Goal: Task Accomplishment & Management: Manage account settings

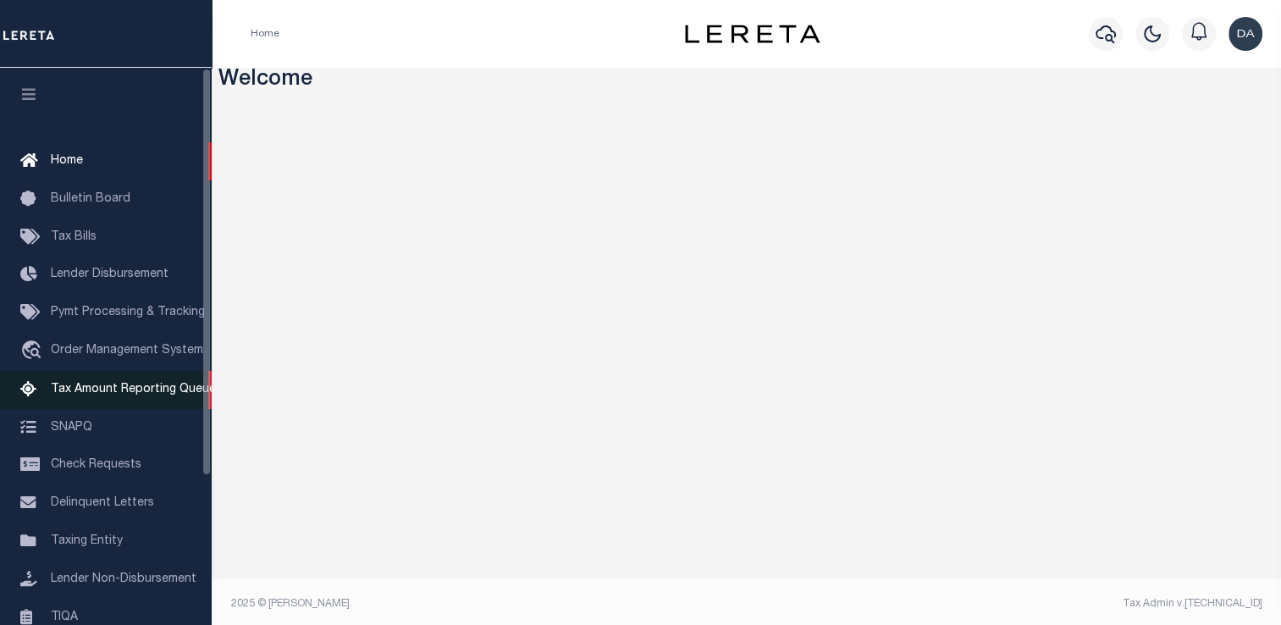
click at [109, 392] on span "Tax Amount Reporting Queue" at bounding box center [133, 389] width 165 height 12
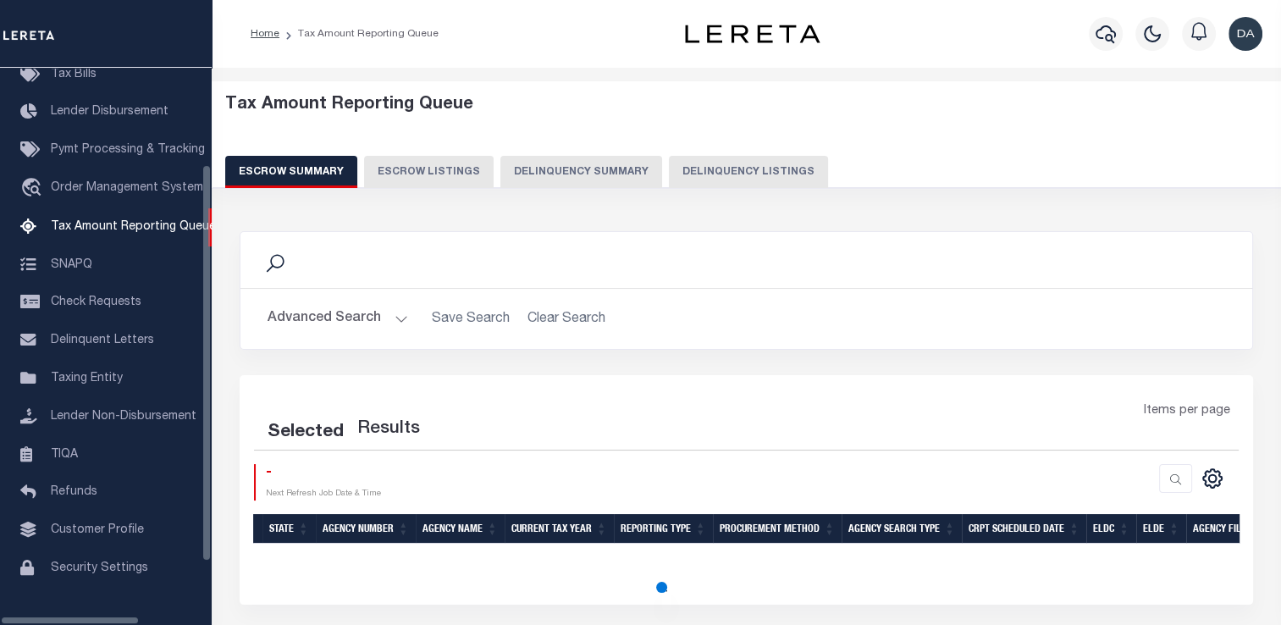
select select "100"
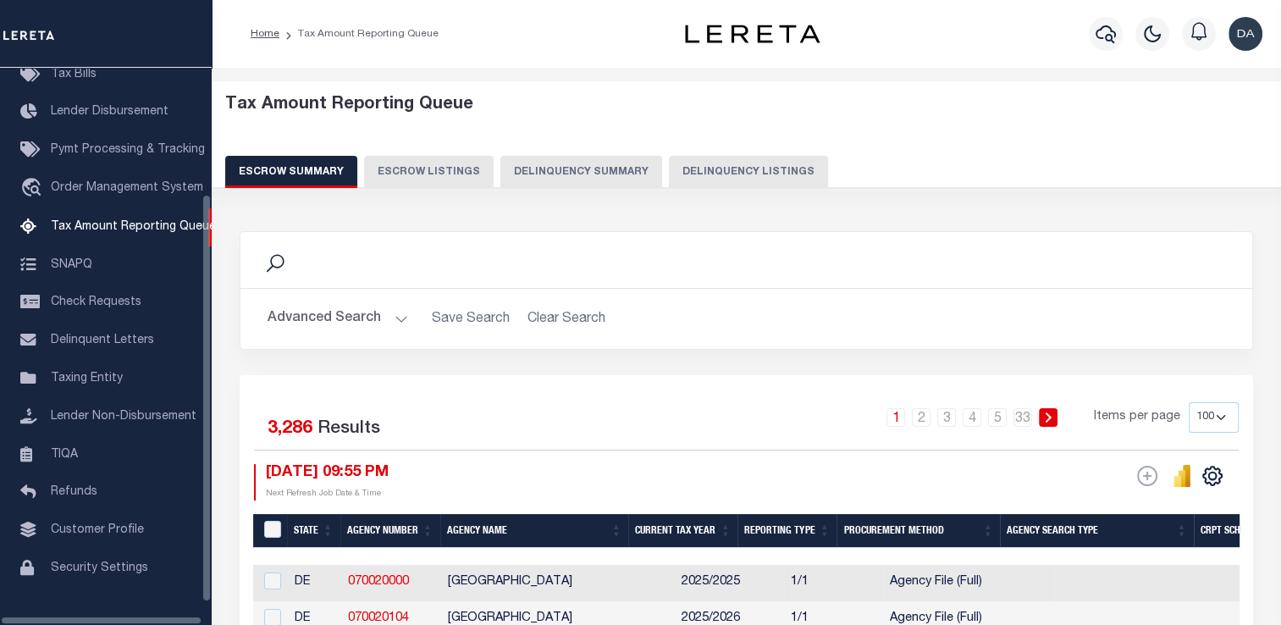
scroll to position [173, 0]
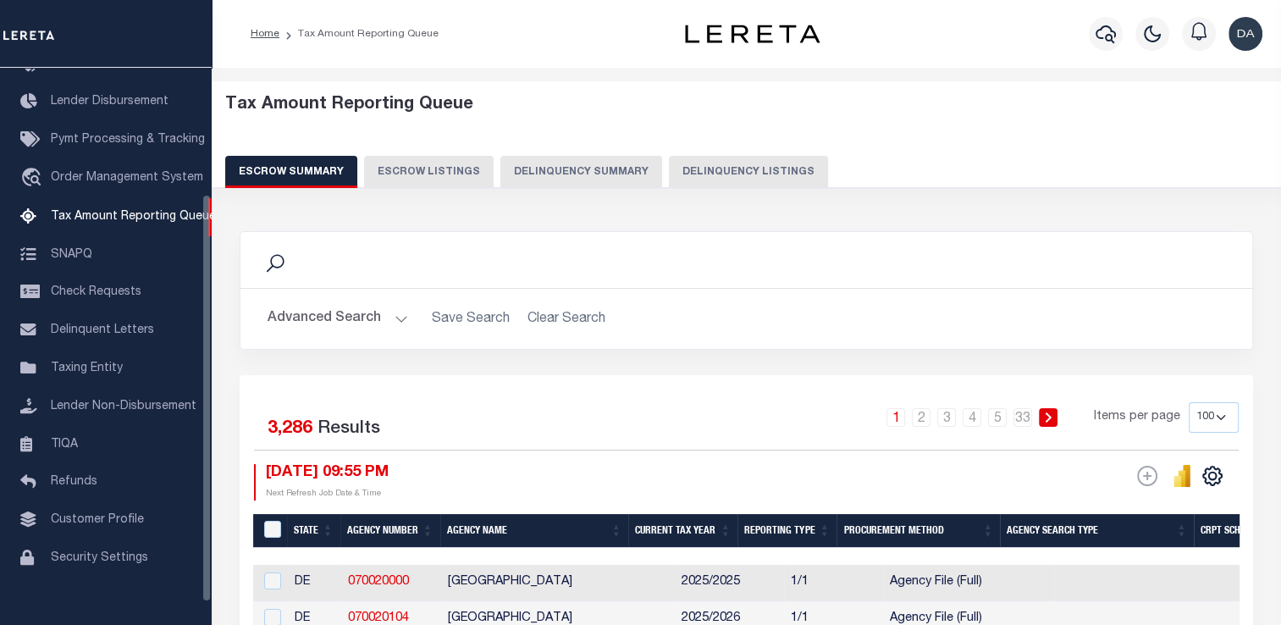
click at [562, 166] on button "Delinquency Summary" at bounding box center [581, 172] width 162 height 32
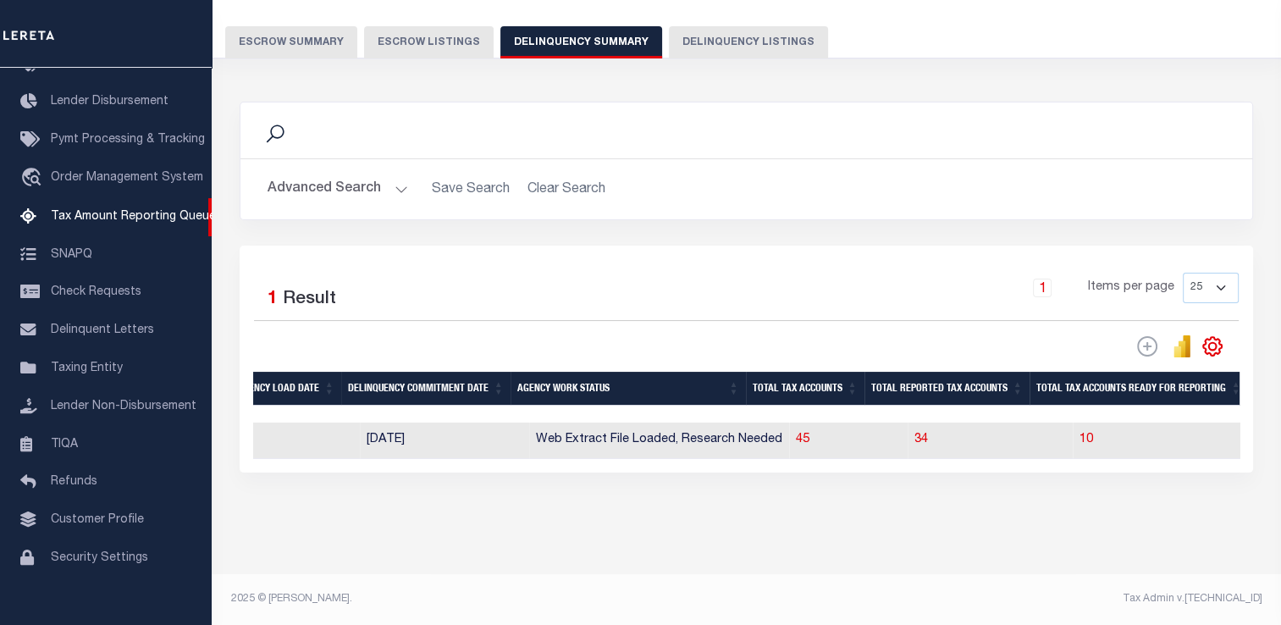
scroll to position [0, 0]
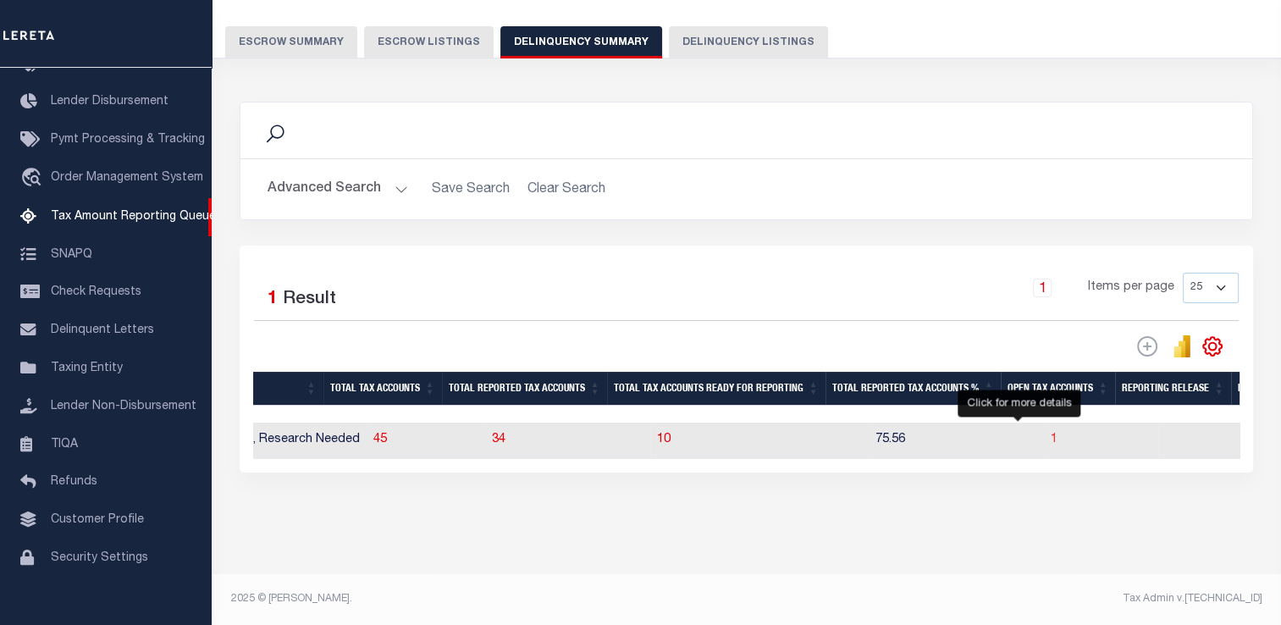
click at [1051, 433] on span "1" at bounding box center [1054, 439] width 7 height 12
select select "100"
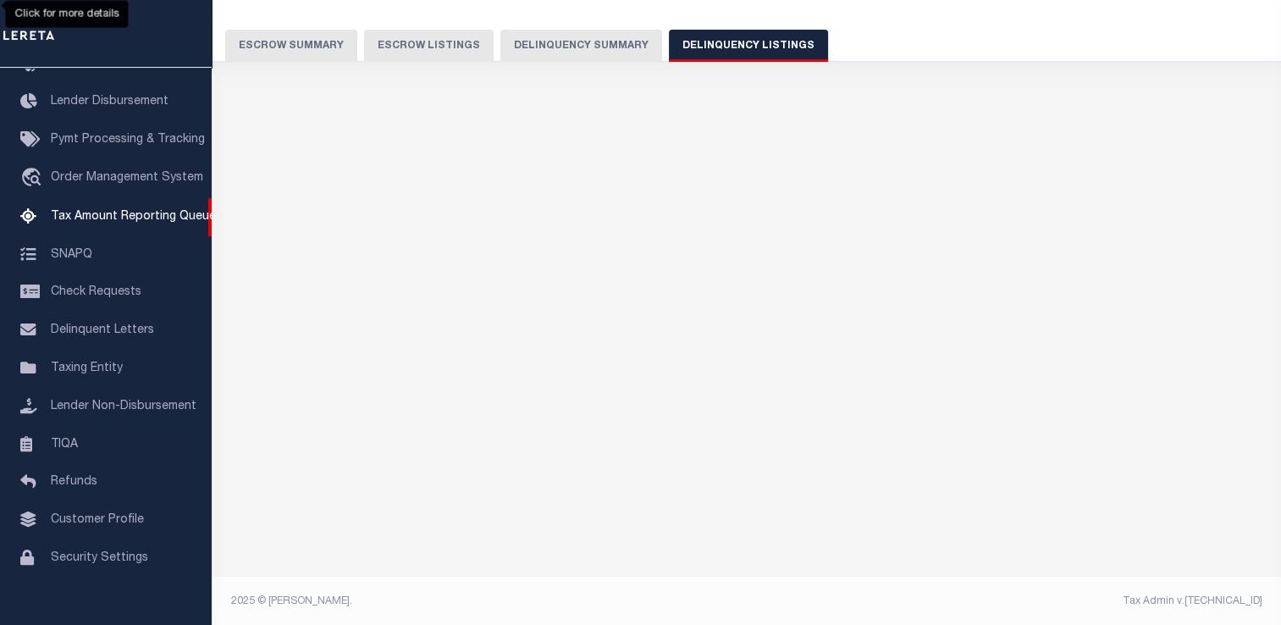
select select "100"
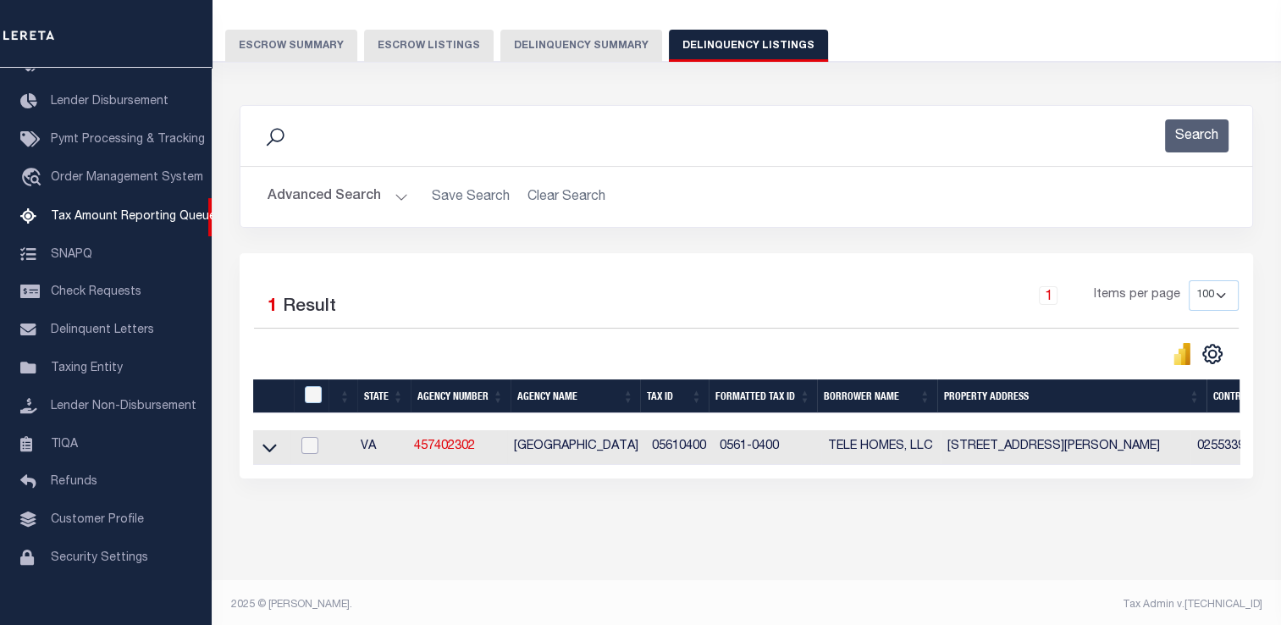
click at [308, 443] on input "checkbox" at bounding box center [309, 445] width 17 height 17
checkbox input "true"
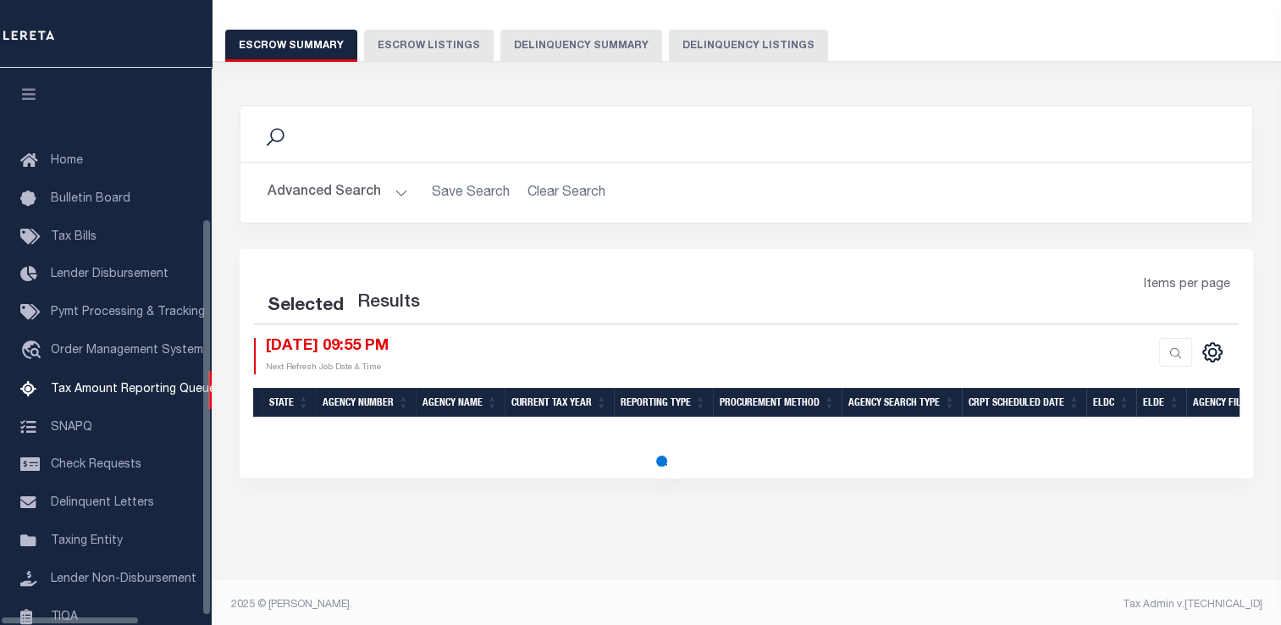
scroll to position [190, 0]
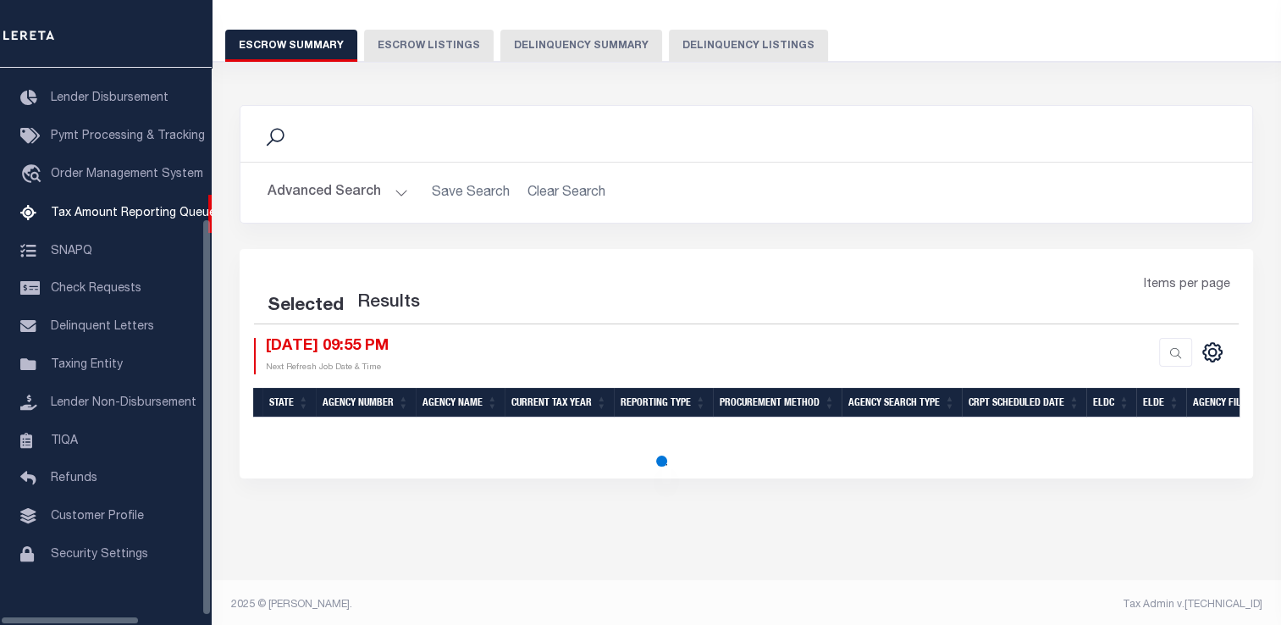
select select "100"
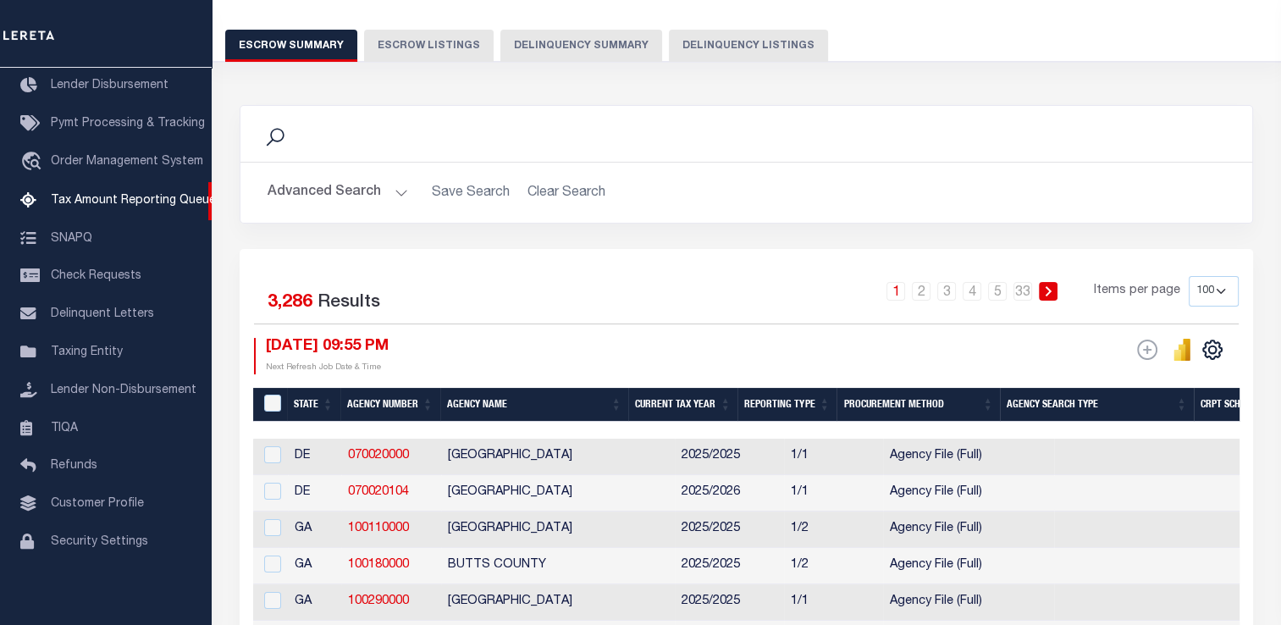
click at [543, 43] on button "Delinquency Summary" at bounding box center [581, 46] width 162 height 32
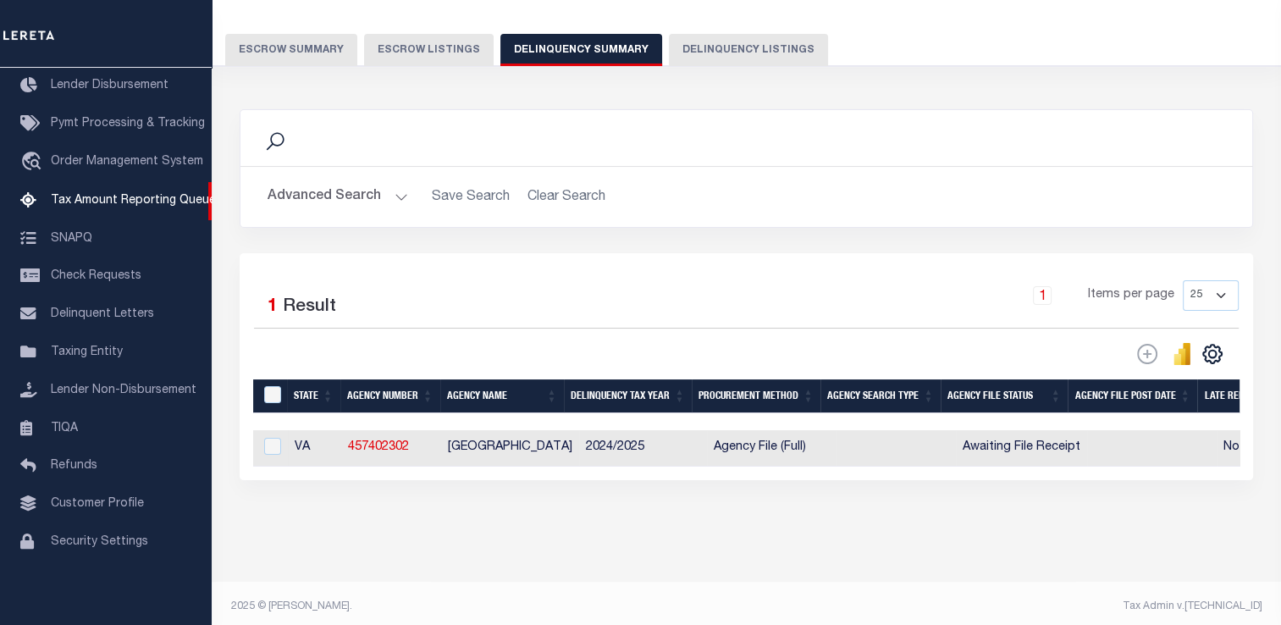
scroll to position [126, 0]
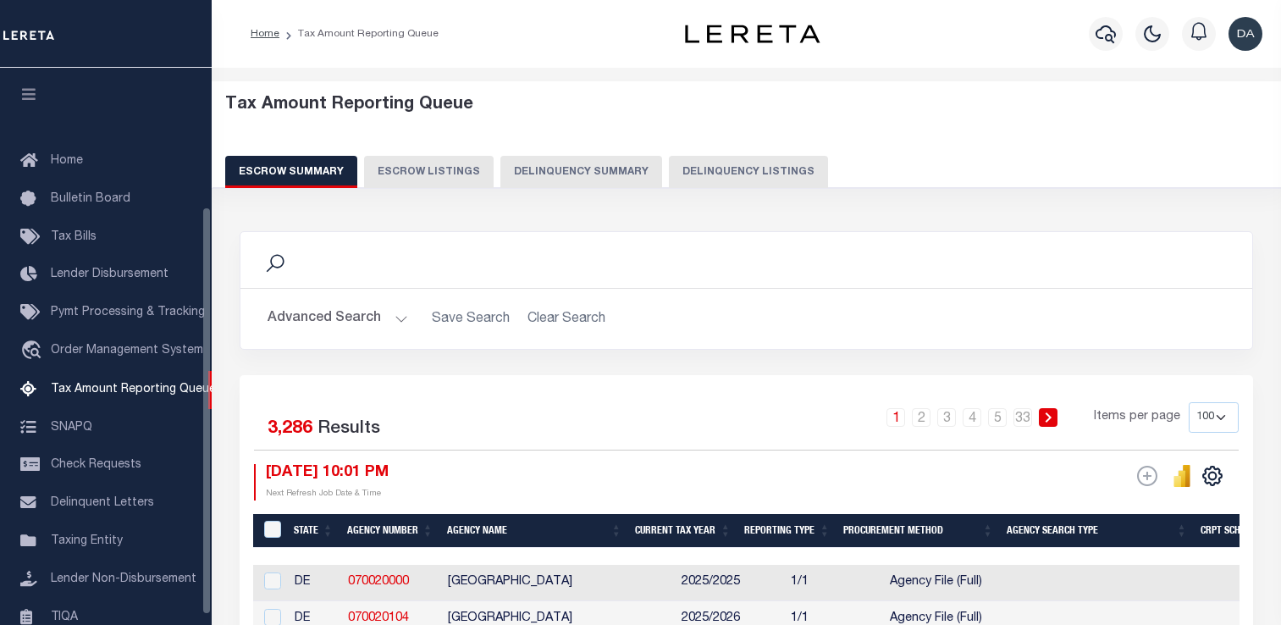
select select "100"
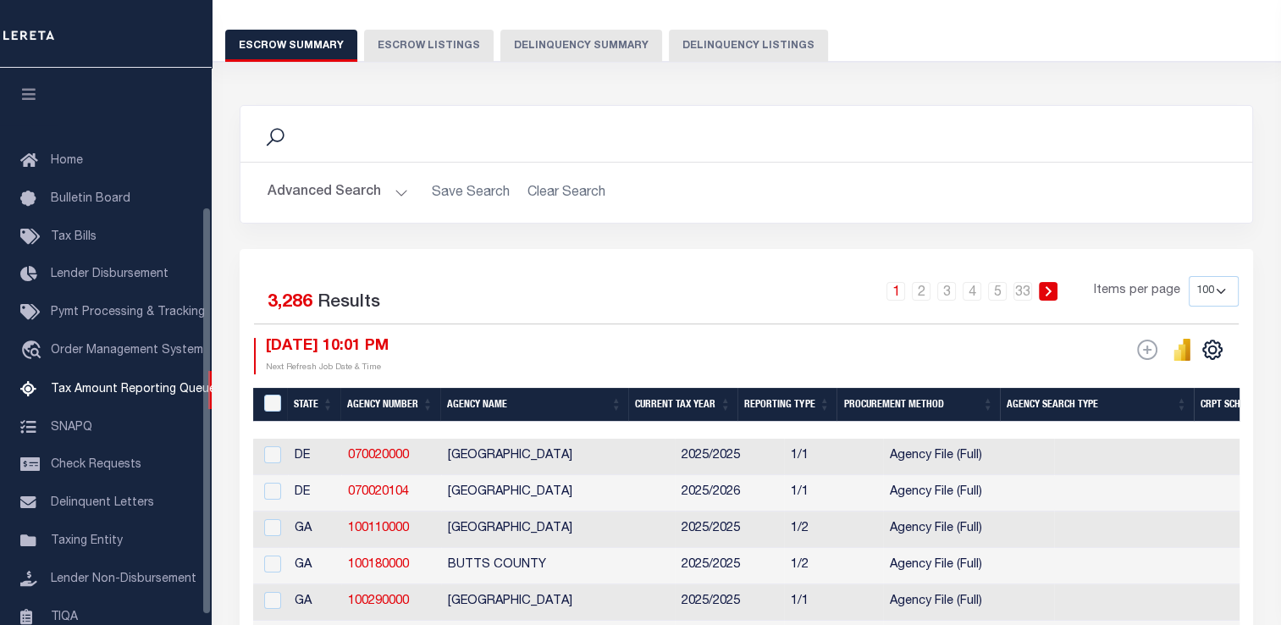
scroll to position [190, 0]
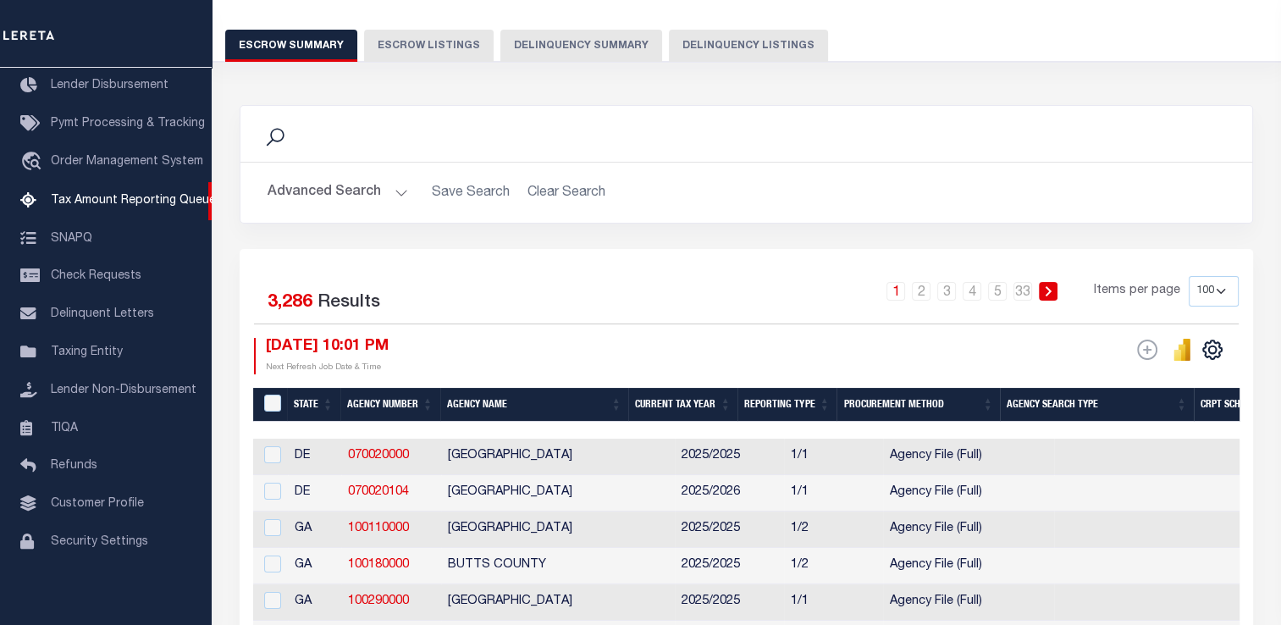
click at [578, 40] on button "Delinquency Summary" at bounding box center [581, 46] width 162 height 32
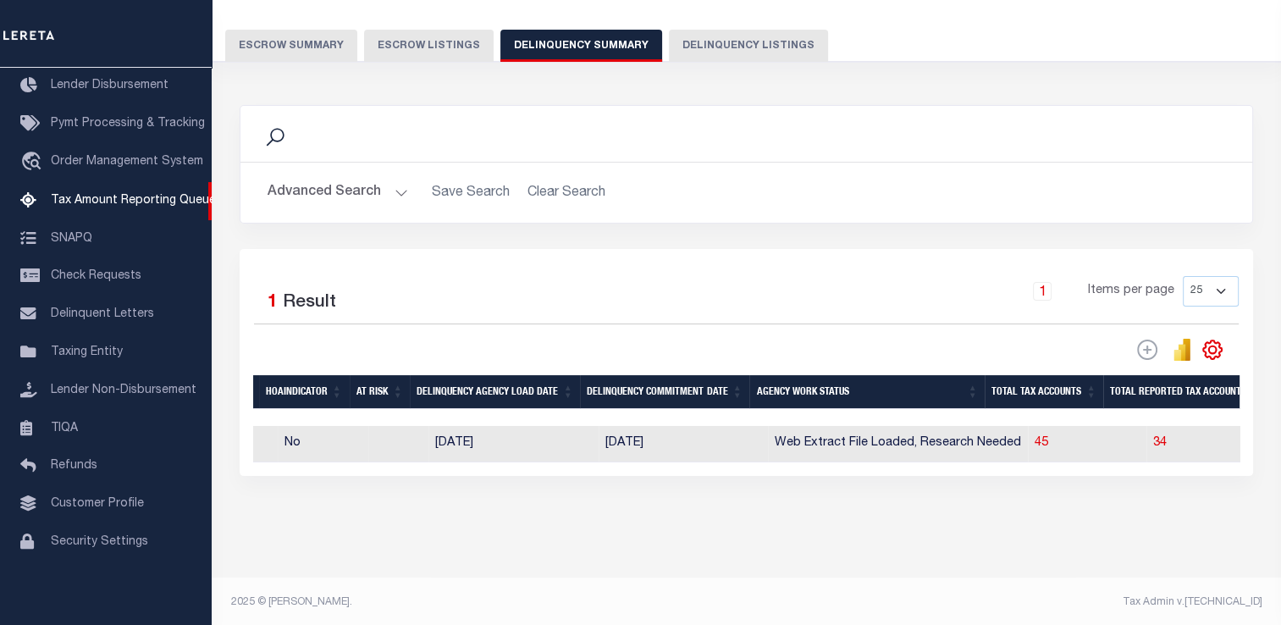
scroll to position [0, 0]
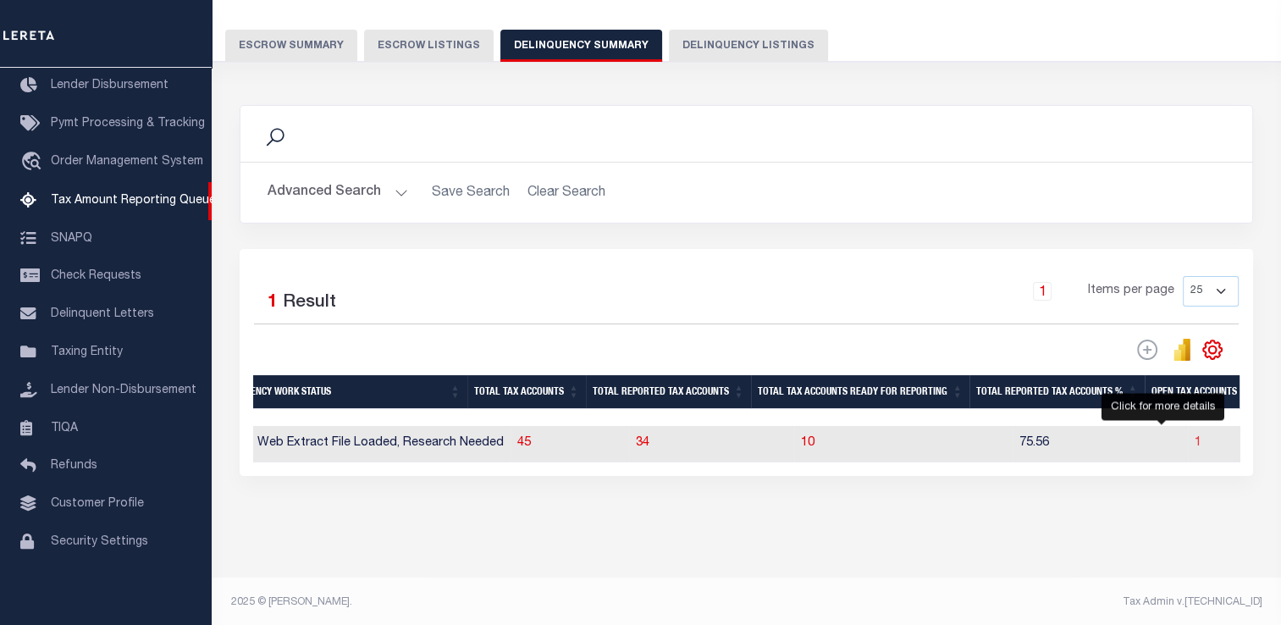
click at [1195, 445] on span "1" at bounding box center [1198, 443] width 7 height 12
select select "100"
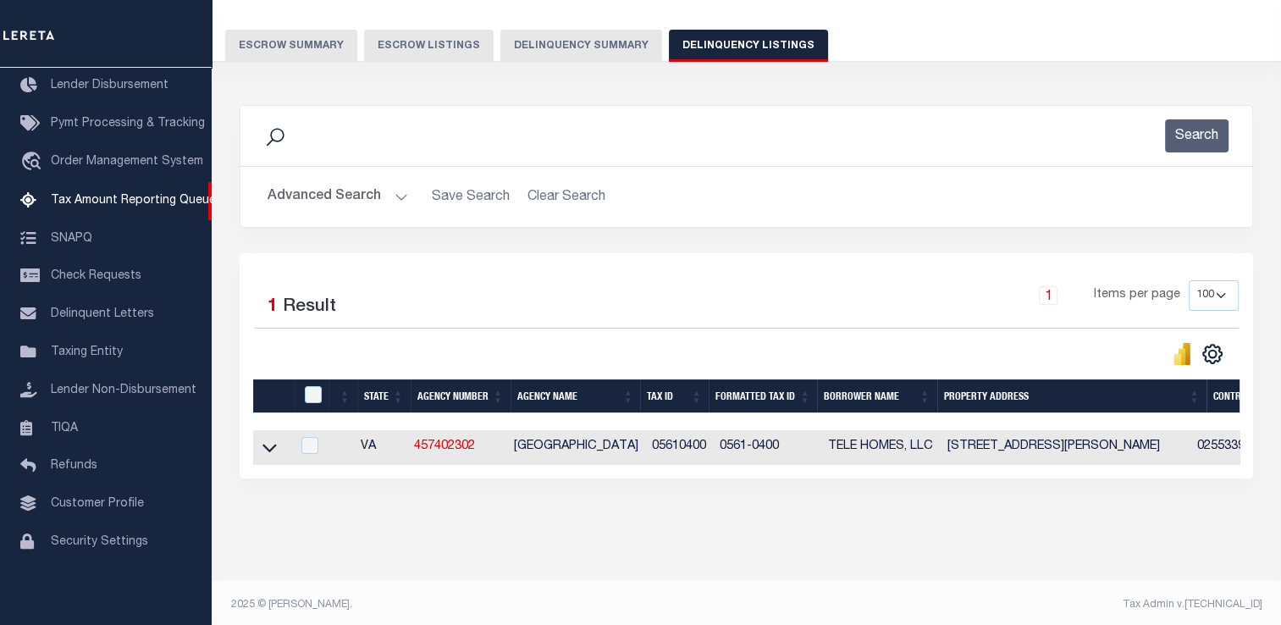
click at [762, 456] on td "0561-0400" at bounding box center [767, 447] width 108 height 35
checkbox input "true"
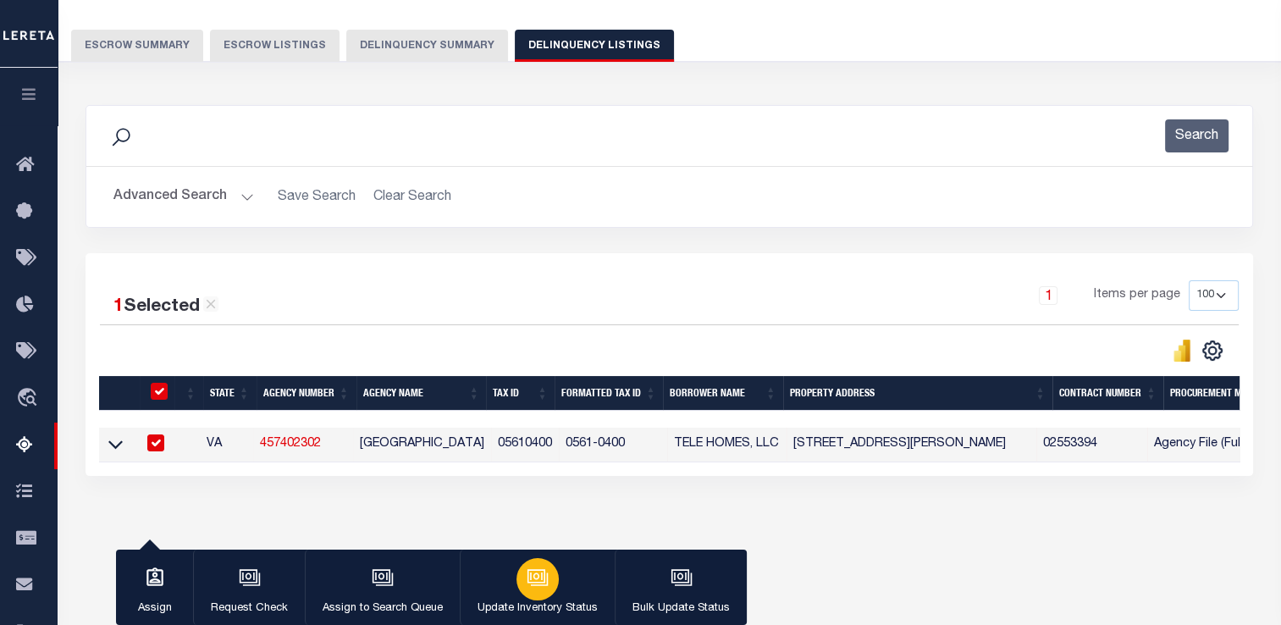
click at [540, 592] on div "button" at bounding box center [537, 579] width 42 height 42
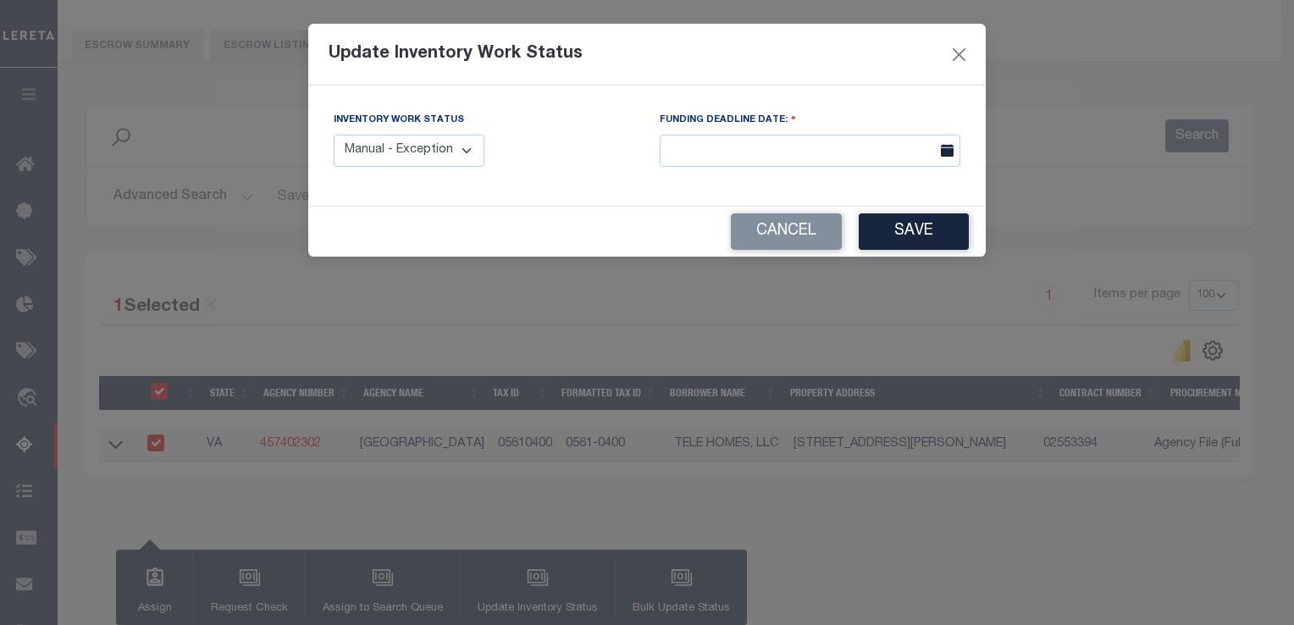
click at [430, 153] on select "Manual - Exception Pended - Awaiting Search Late Add Exception Completed" at bounding box center [409, 151] width 151 height 33
select select "4"
click at [334, 135] on select "Manual - Exception Pended - Awaiting Search Late Add Exception Completed" at bounding box center [409, 151] width 151 height 33
click at [893, 225] on button "Save" at bounding box center [913, 231] width 110 height 36
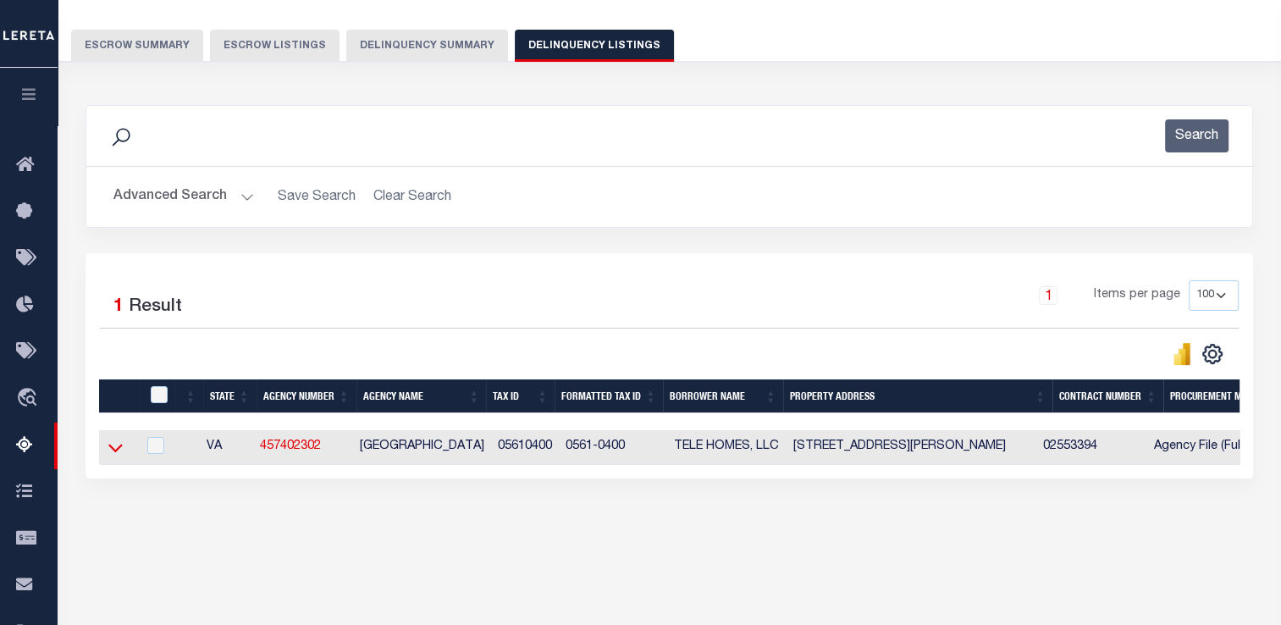
click at [113, 444] on icon at bounding box center [115, 448] width 14 height 18
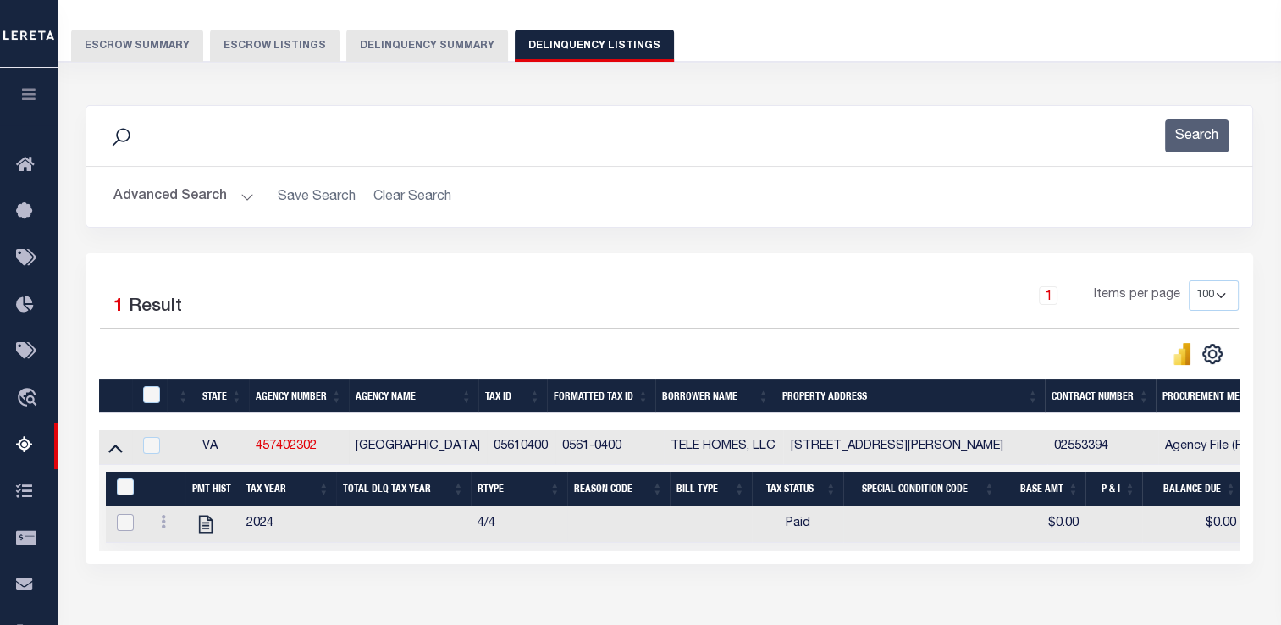
click at [130, 526] on input "checkbox" at bounding box center [125, 522] width 17 height 17
checkbox input "true"
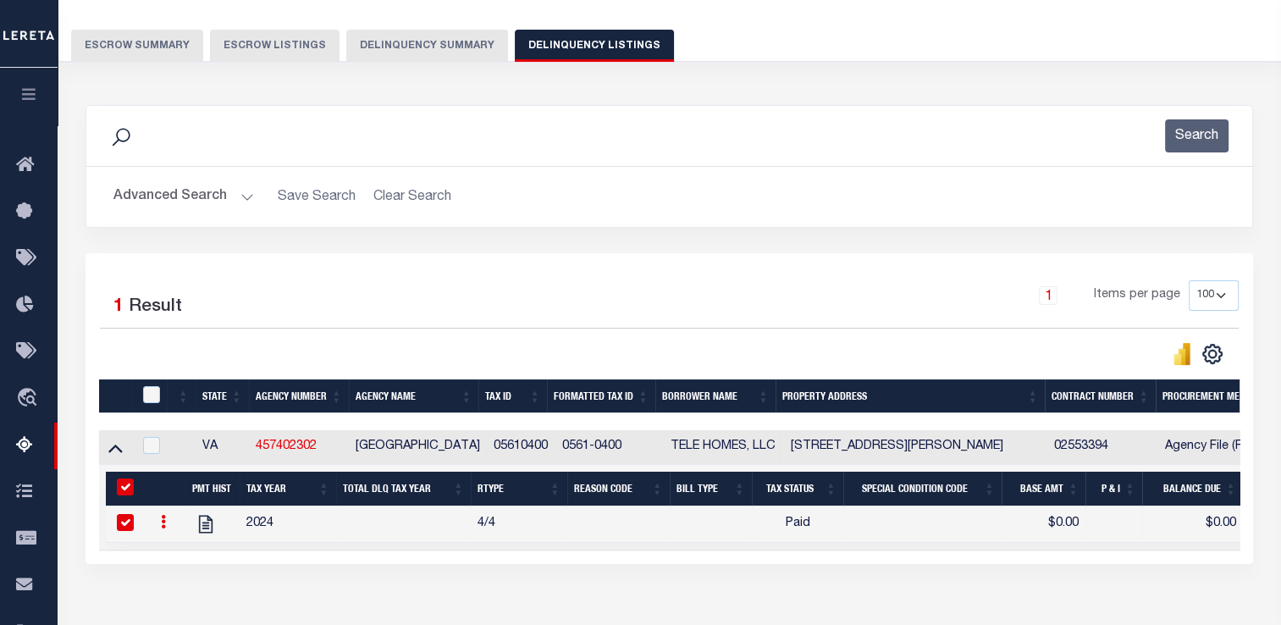
click at [164, 527] on icon at bounding box center [163, 522] width 5 height 14
click at [154, 450] on input "checkbox" at bounding box center [151, 445] width 17 height 17
checkbox input "true"
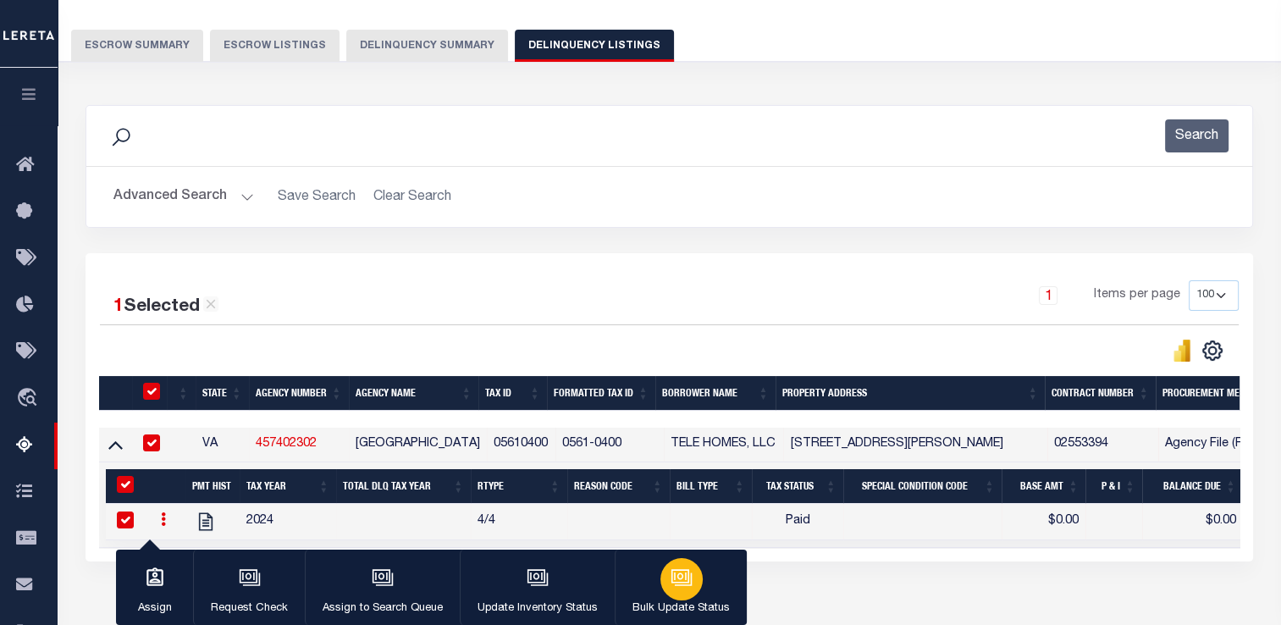
click at [696, 577] on div "button" at bounding box center [681, 579] width 42 height 42
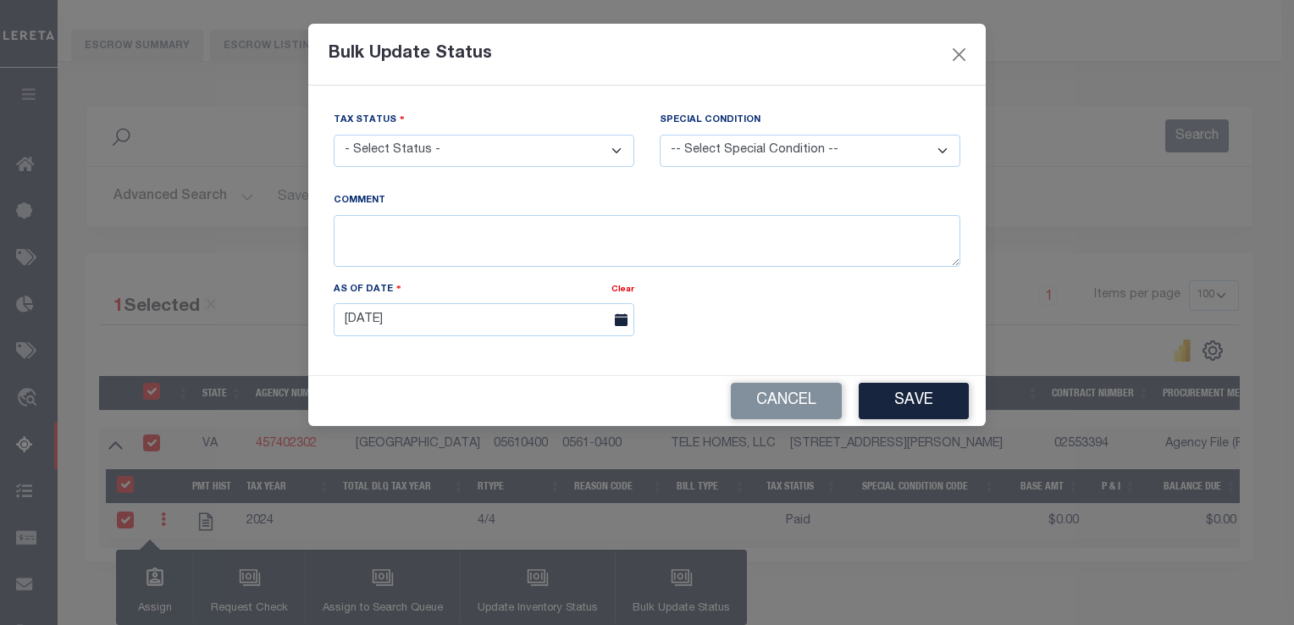
click at [421, 153] on select "- Select Status - Paid No Tax Due" at bounding box center [484, 151] width 301 height 33
select select "PYD"
click at [334, 135] on select "- Select Status - Paid No Tax Due" at bounding box center [484, 151] width 301 height 33
click at [885, 398] on button "Save" at bounding box center [913, 401] width 110 height 36
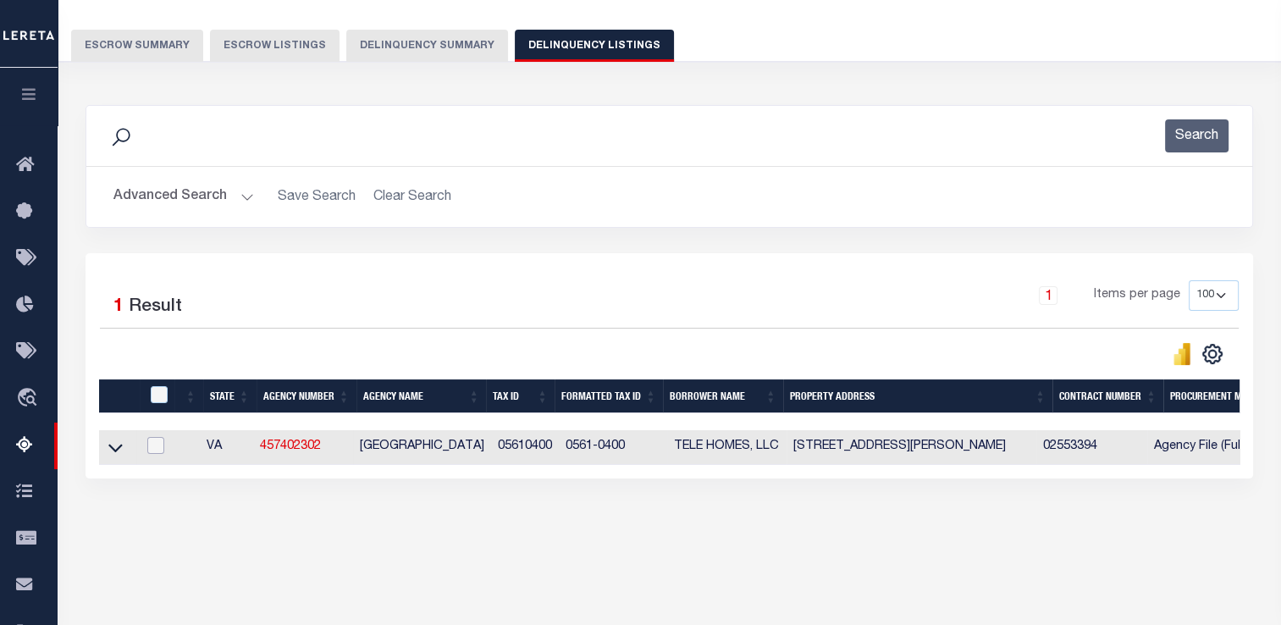
click at [152, 441] on input "checkbox" at bounding box center [155, 445] width 17 height 17
checkbox input "true"
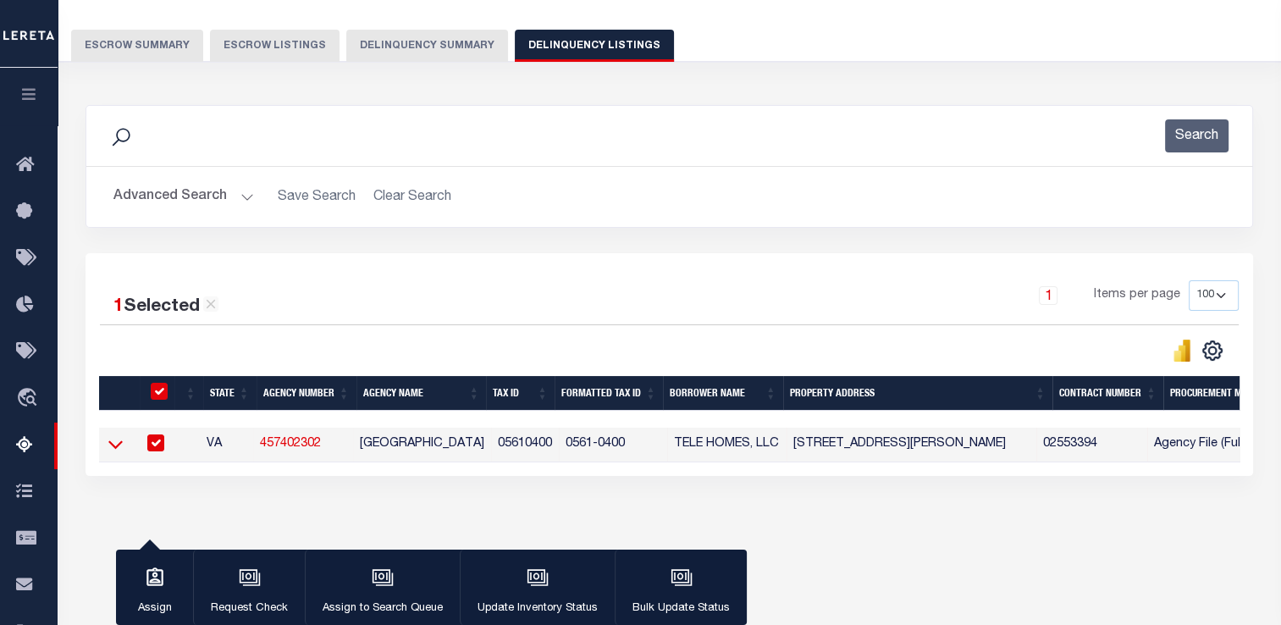
click at [114, 442] on icon at bounding box center [115, 444] width 14 height 18
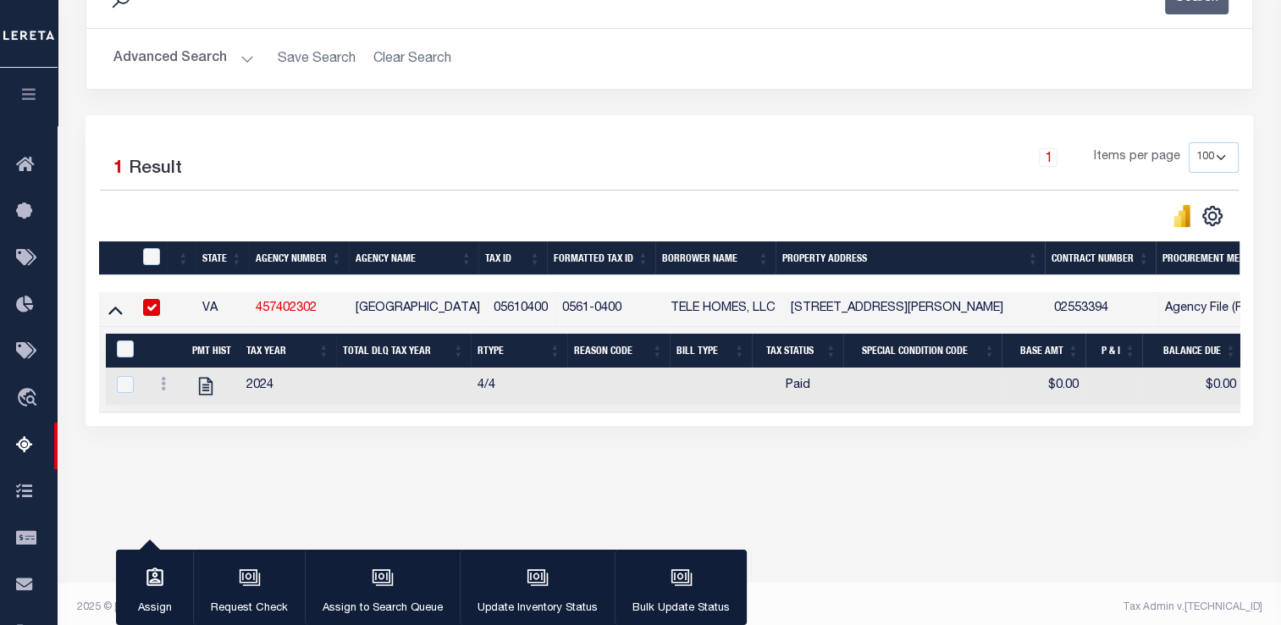
scroll to position [272, 0]
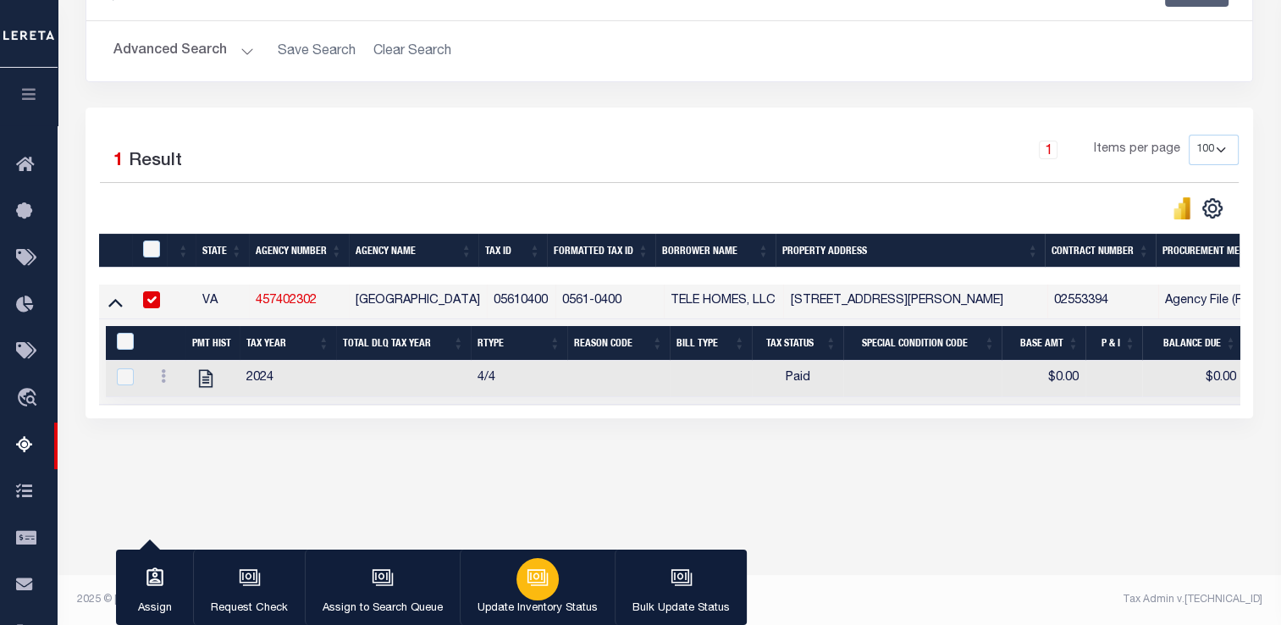
click at [547, 595] on button "Update Inventory Status" at bounding box center [537, 587] width 155 height 76
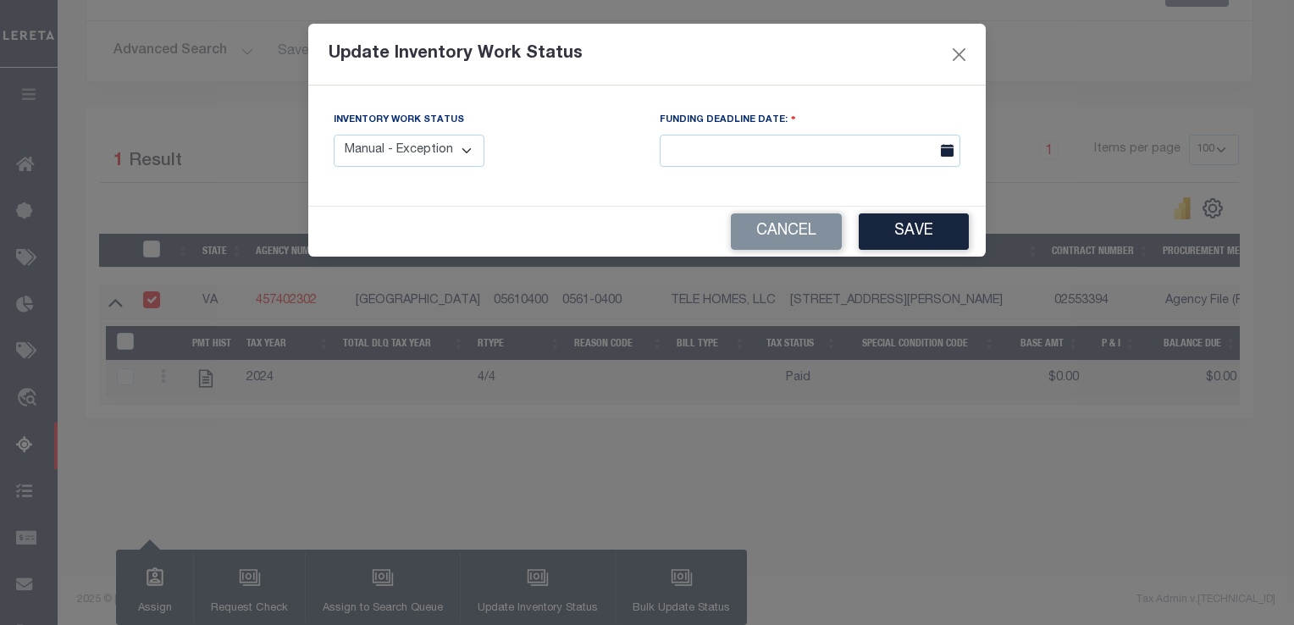
click at [414, 153] on select "Manual - Exception Pended - Awaiting Search Late Add Exception Completed" at bounding box center [409, 151] width 151 height 33
select select "4"
click at [334, 135] on select "Manual - Exception Pended - Awaiting Search Late Add Exception Completed" at bounding box center [409, 151] width 151 height 33
click at [897, 229] on button "Save" at bounding box center [913, 231] width 110 height 36
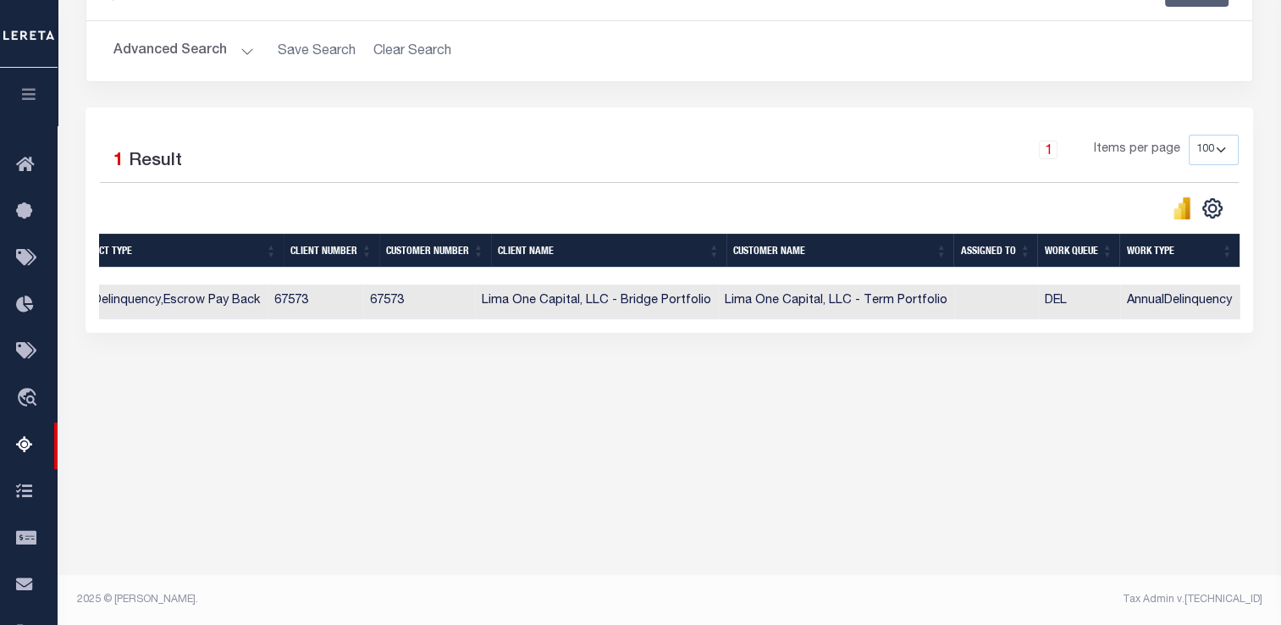
scroll to position [0, 1425]
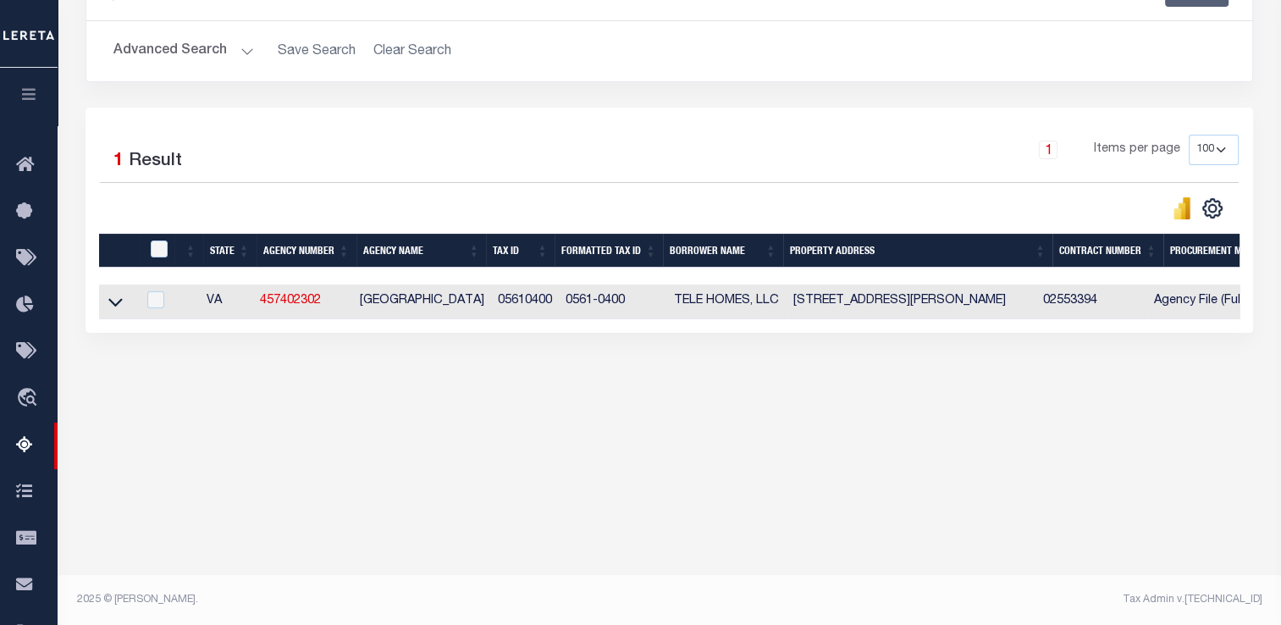
drag, startPoint x: 309, startPoint y: 301, endPoint x: 766, endPoint y: 417, distance: 471.4
click at [766, 417] on div "Tax Amount Reporting Queue Escrow Summary Escrow Listings In" at bounding box center [669, 123] width 1213 height 621
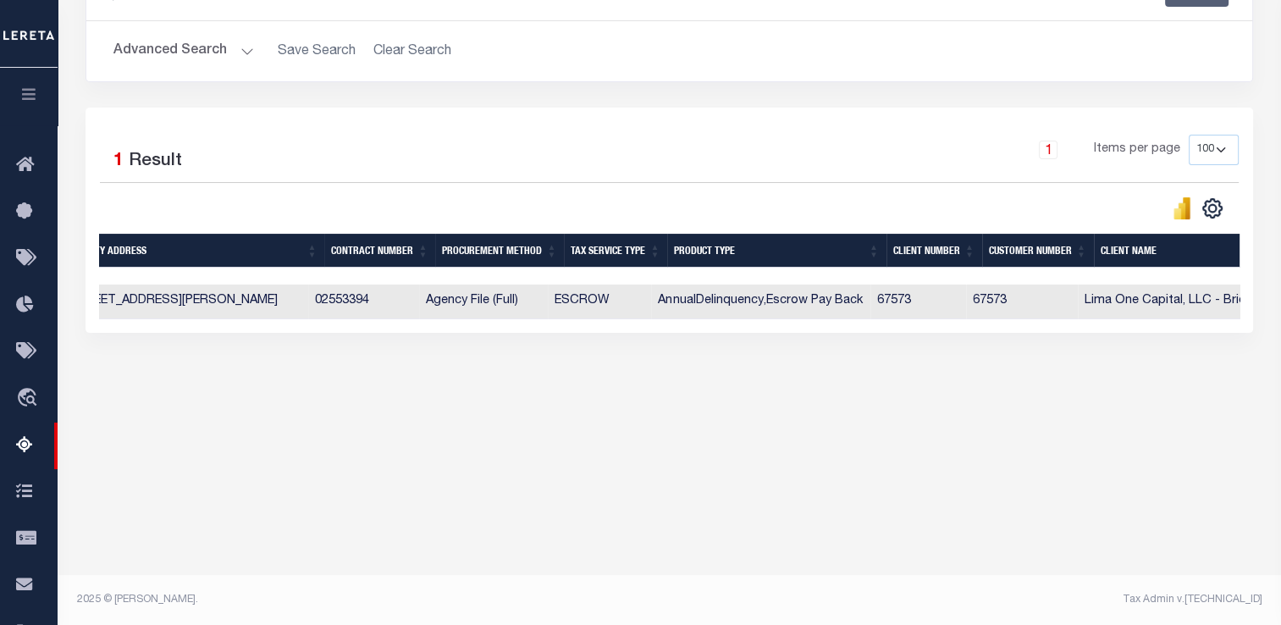
scroll to position [0, 762]
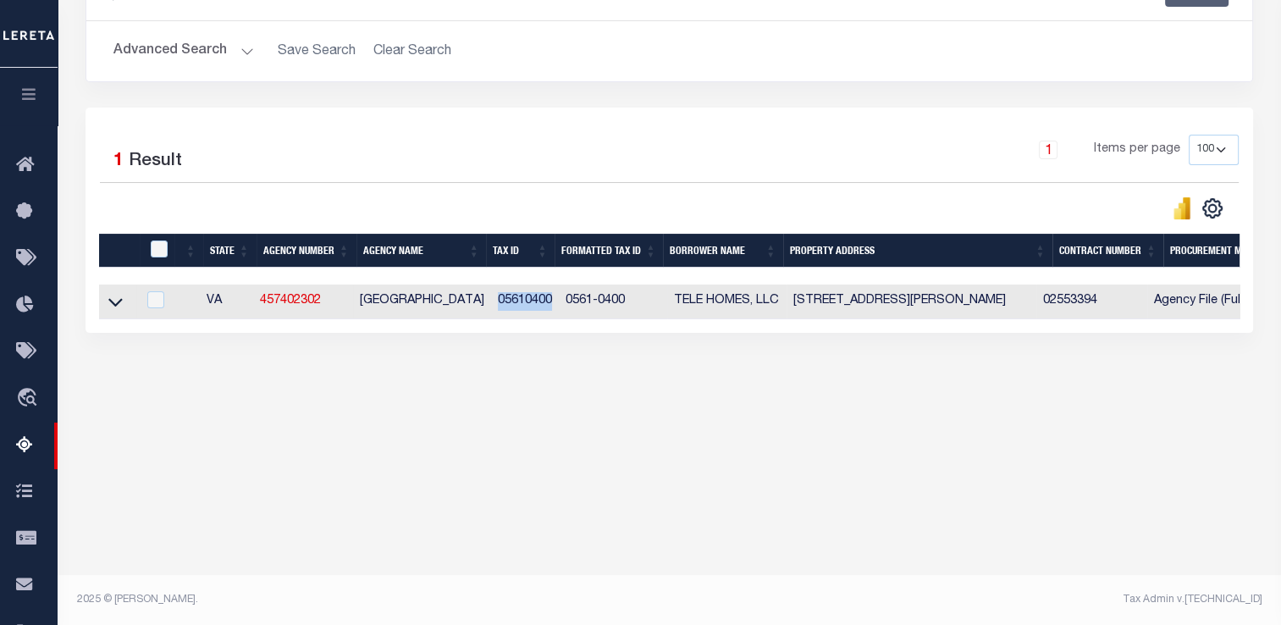
drag, startPoint x: 491, startPoint y: 301, endPoint x: 545, endPoint y: 300, distance: 54.2
click at [545, 300] on td "05610400" at bounding box center [525, 301] width 69 height 35
checkbox input "true"
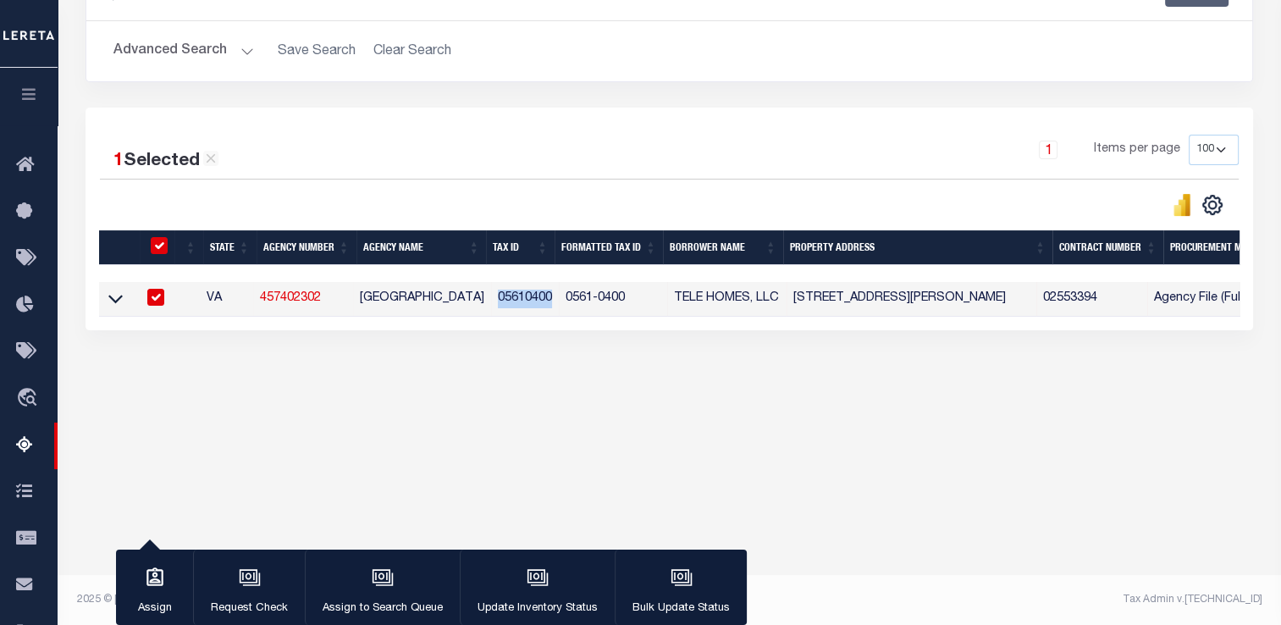
copy td "05610400"
click at [120, 301] on icon at bounding box center [115, 299] width 14 height 18
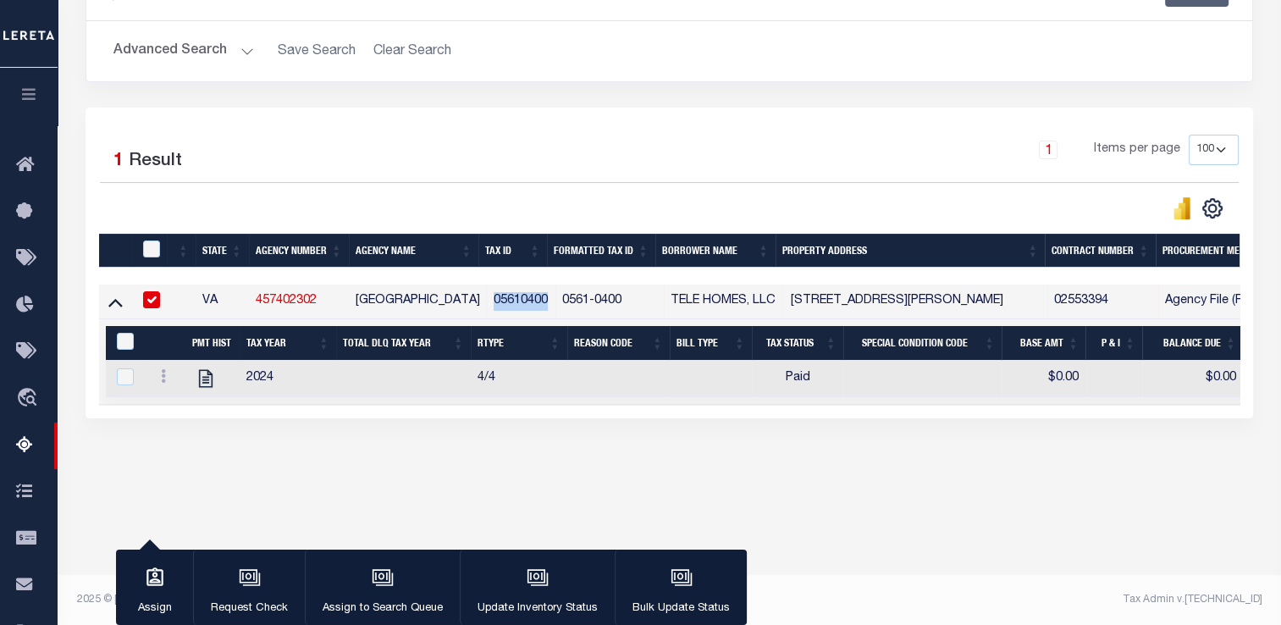
click at [152, 300] on input "checkbox" at bounding box center [151, 299] width 17 height 17
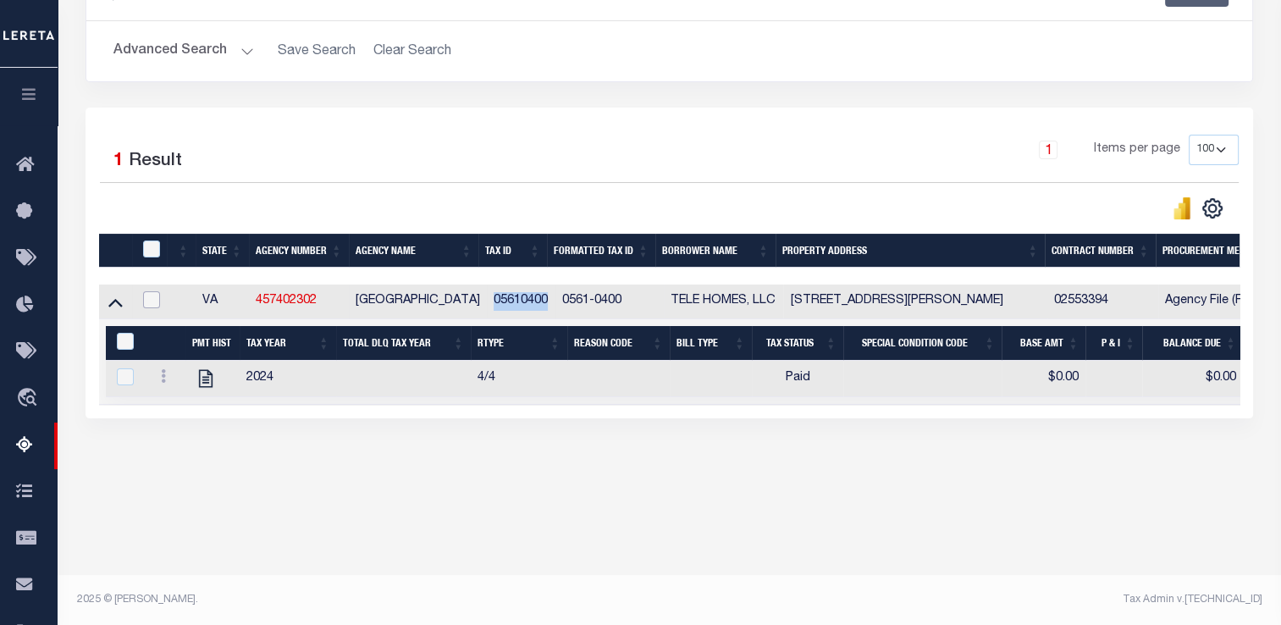
click at [152, 300] on input "checkbox" at bounding box center [151, 299] width 17 height 17
checkbox input "true"
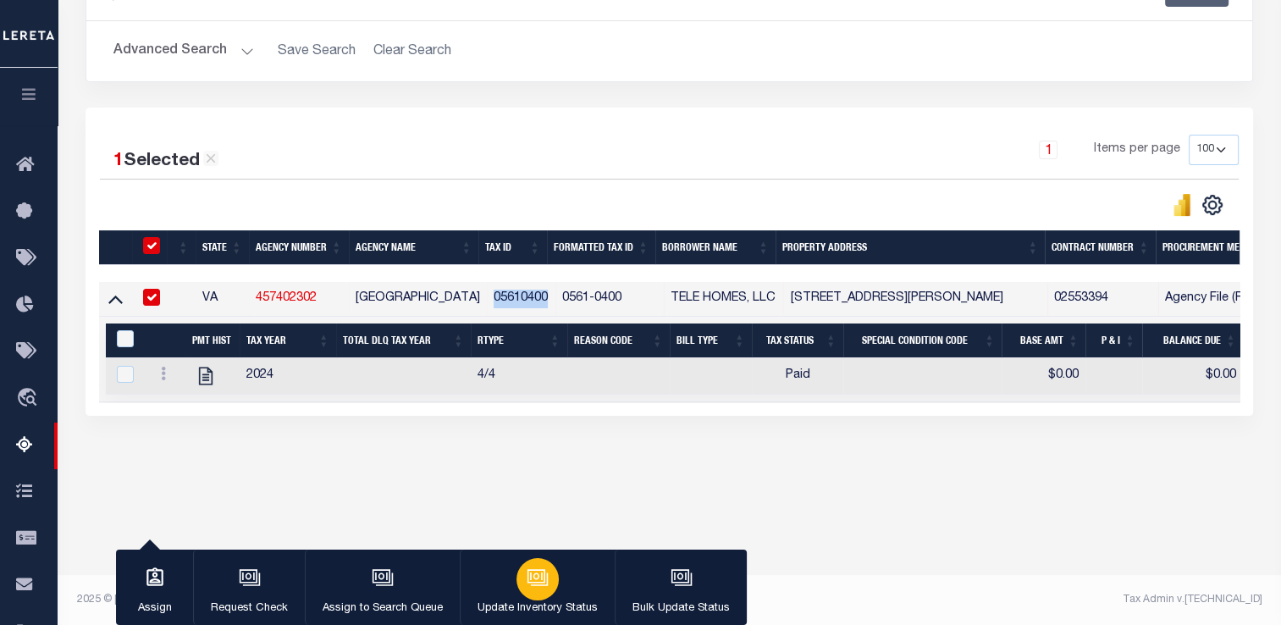
click at [532, 579] on icon "button" at bounding box center [538, 577] width 22 height 22
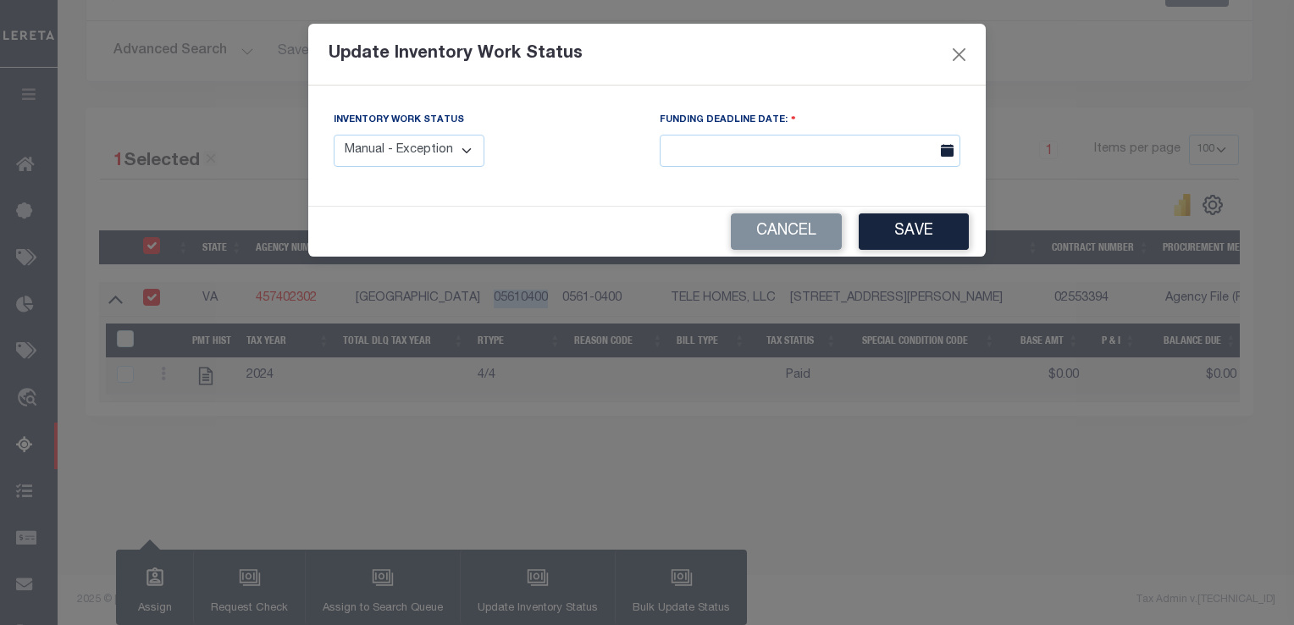
click at [415, 135] on select "Manual - Exception Pended - Awaiting Search Late Add Exception Completed" at bounding box center [409, 151] width 151 height 33
select select "4"
click at [334, 135] on select "Manual - Exception Pended - Awaiting Search Late Add Exception Completed" at bounding box center [409, 151] width 151 height 33
click at [941, 237] on button "Save" at bounding box center [913, 231] width 110 height 36
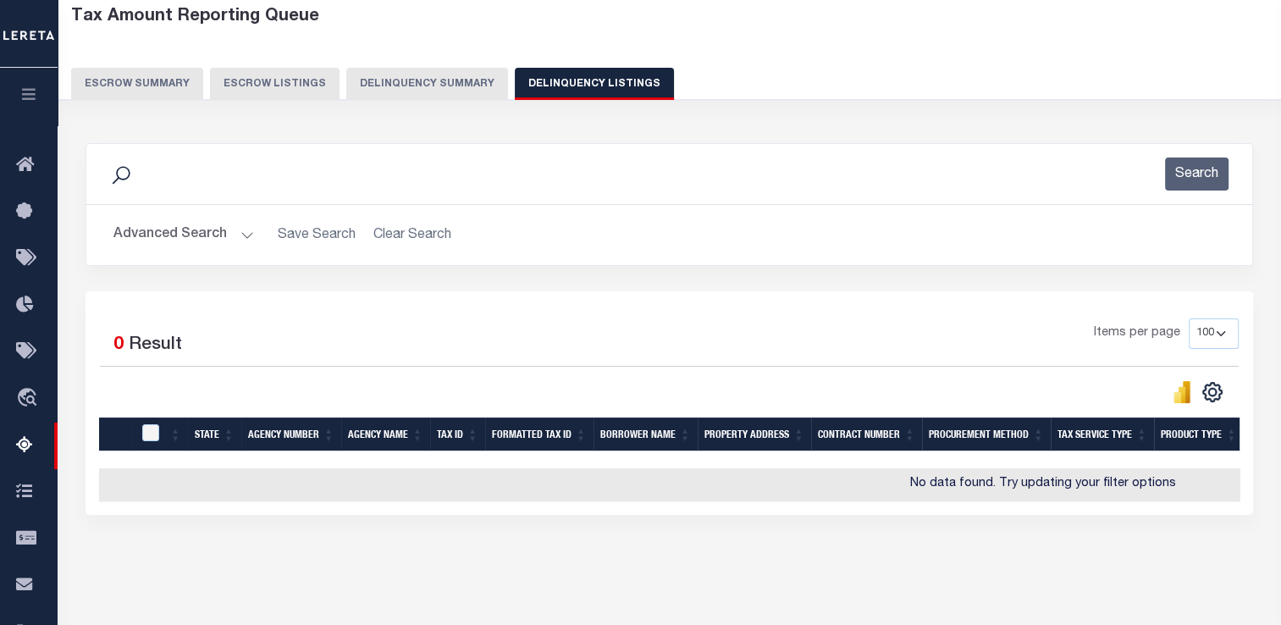
scroll to position [83, 0]
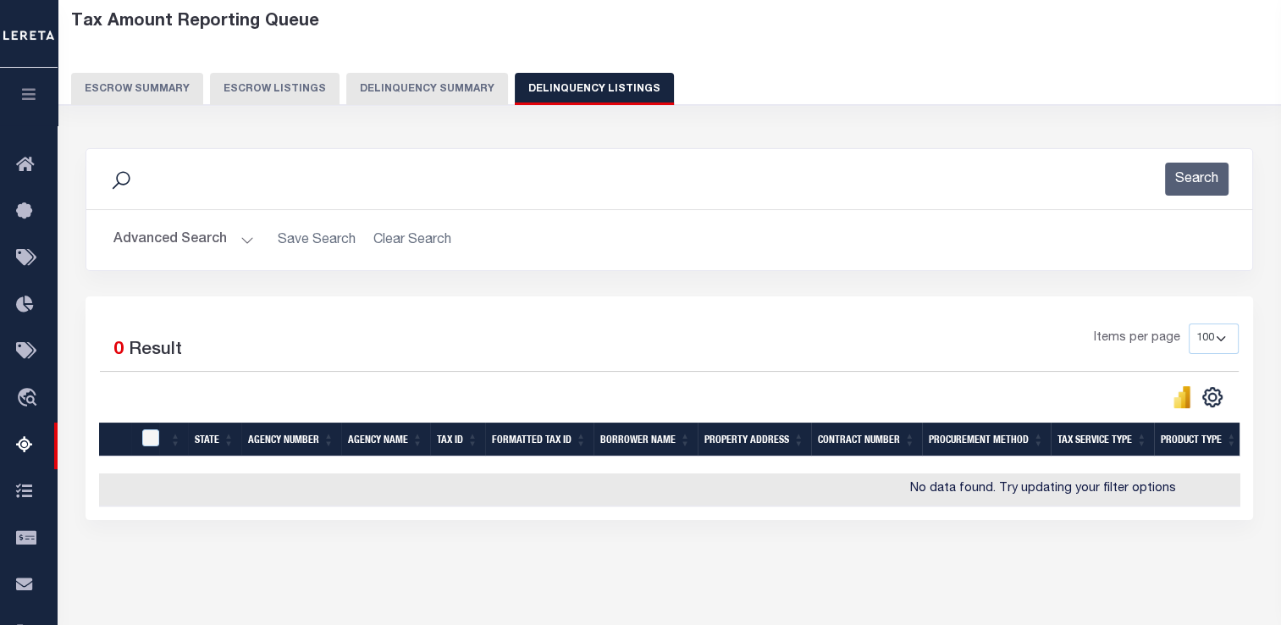
click at [437, 91] on button "Delinquency Summary" at bounding box center [427, 89] width 162 height 32
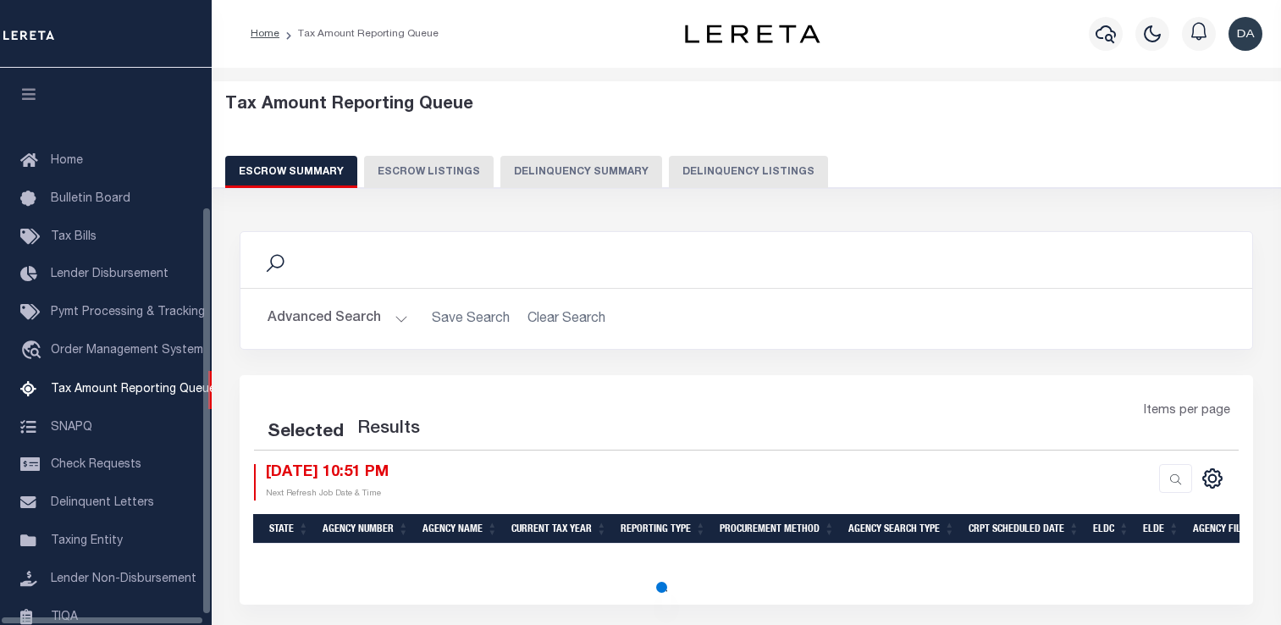
select select "100"
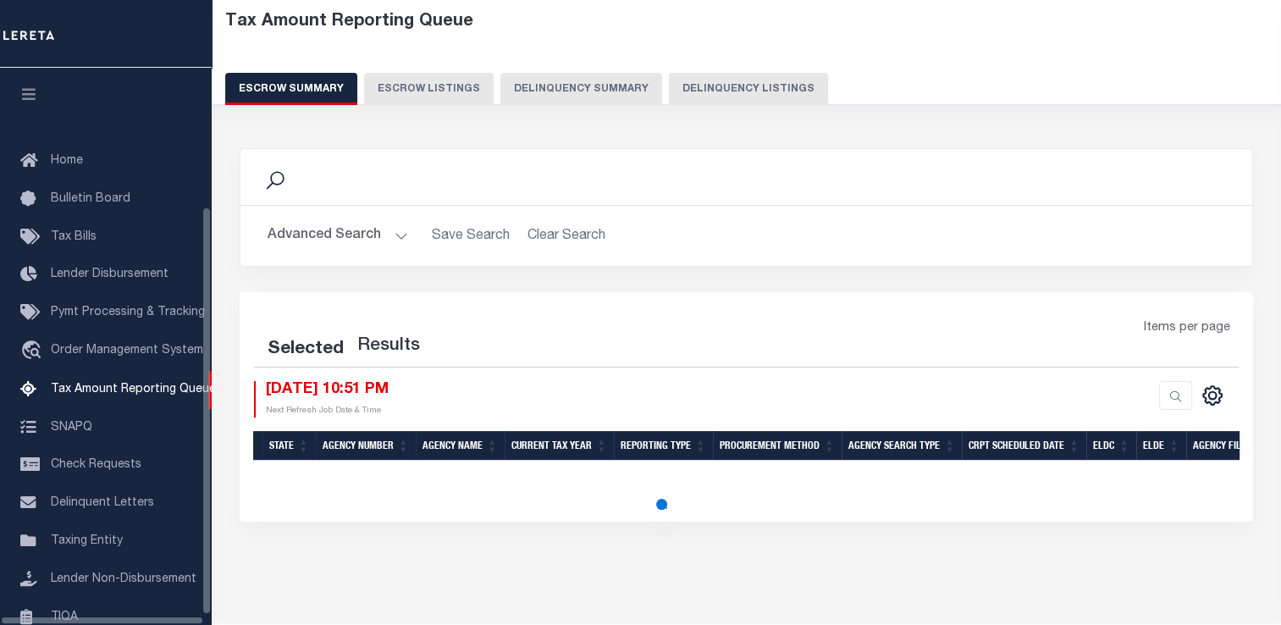
scroll to position [202, 0]
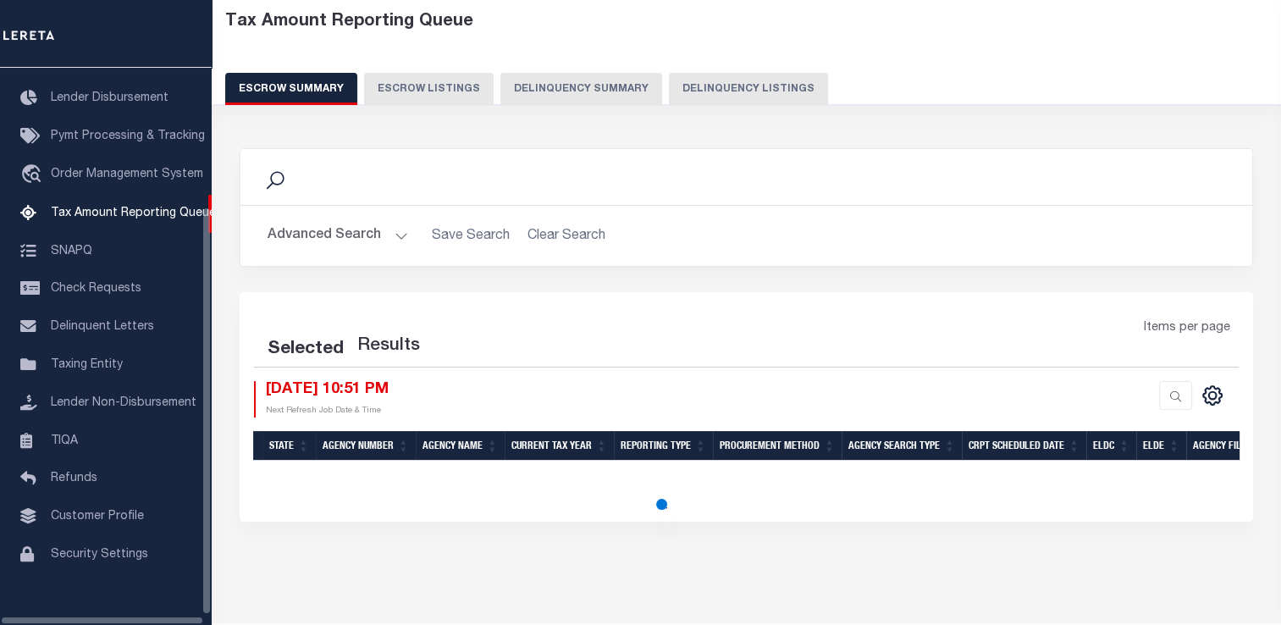
select select "100"
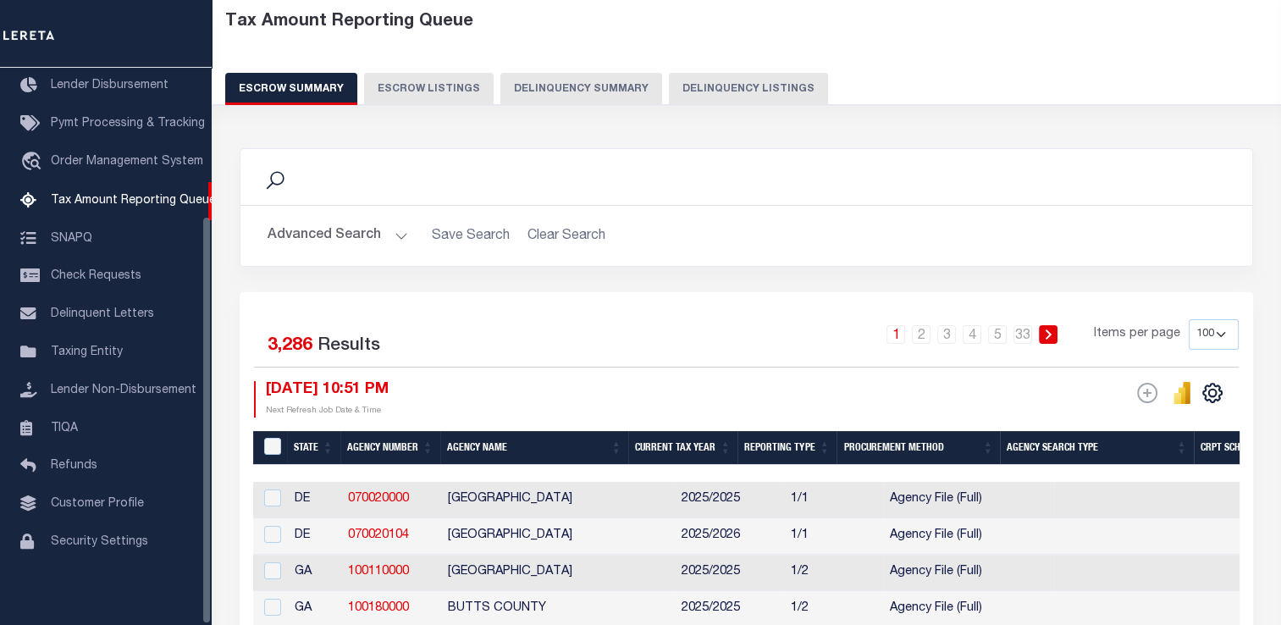
scroll to position [83, 0]
click at [518, 88] on button "Delinquency Summary" at bounding box center [581, 89] width 162 height 32
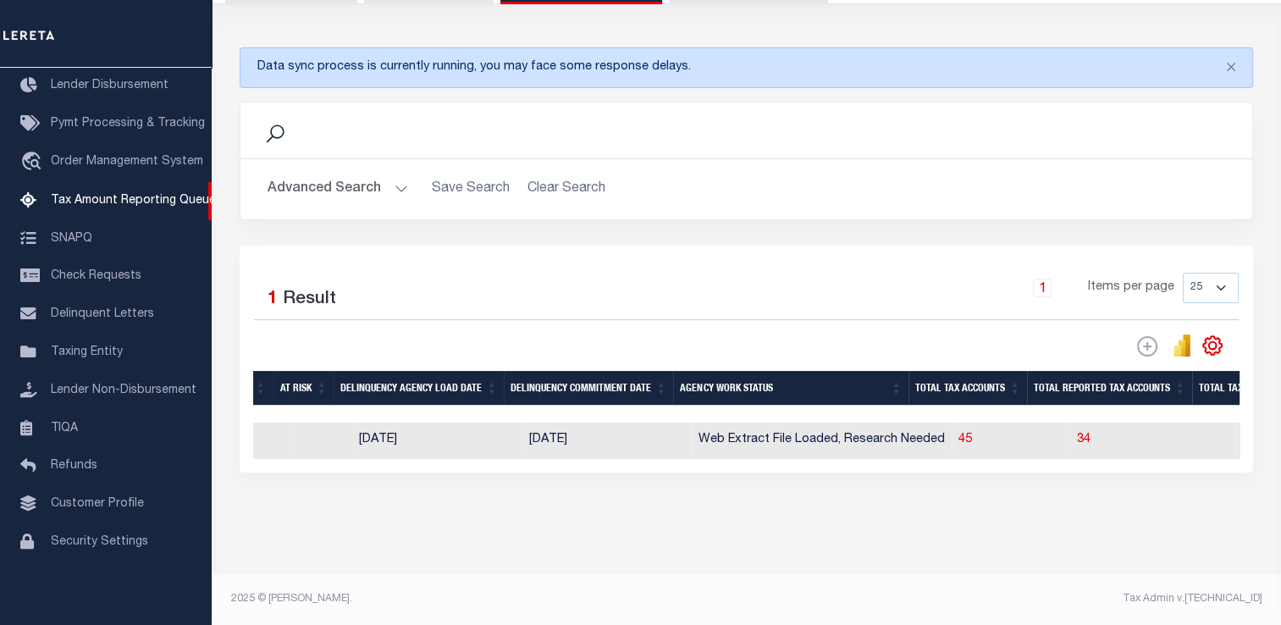
scroll to position [0, 0]
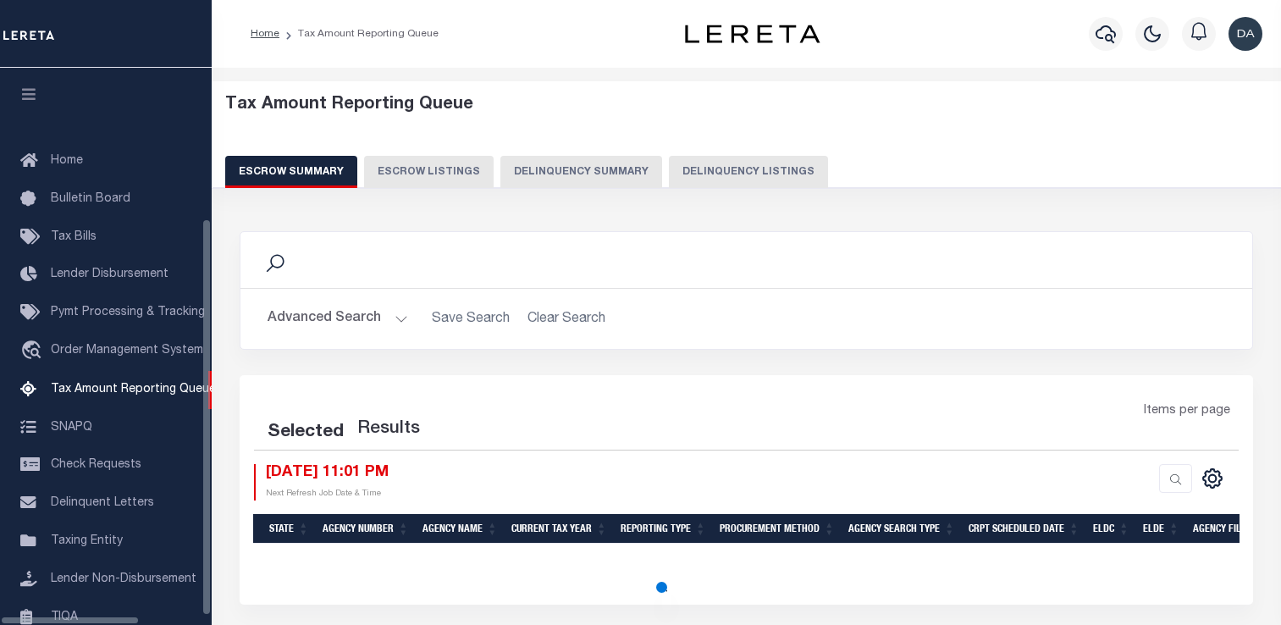
select select "100"
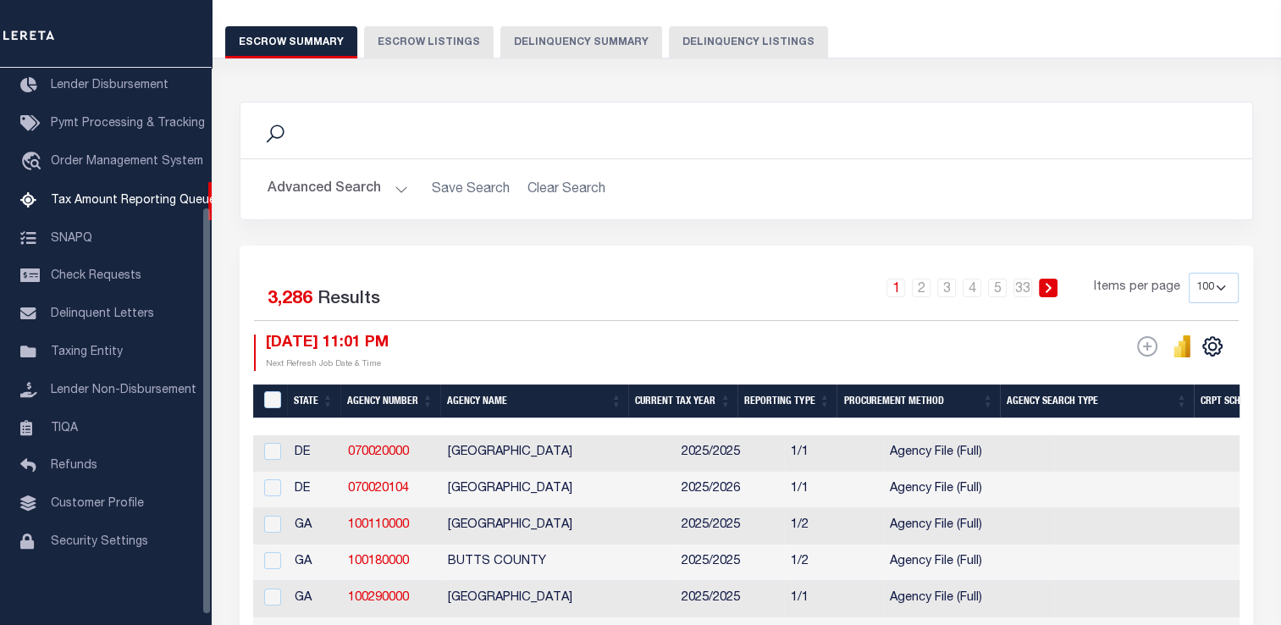
scroll to position [130, 0]
click at [551, 40] on button "Delinquency Summary" at bounding box center [581, 42] width 162 height 32
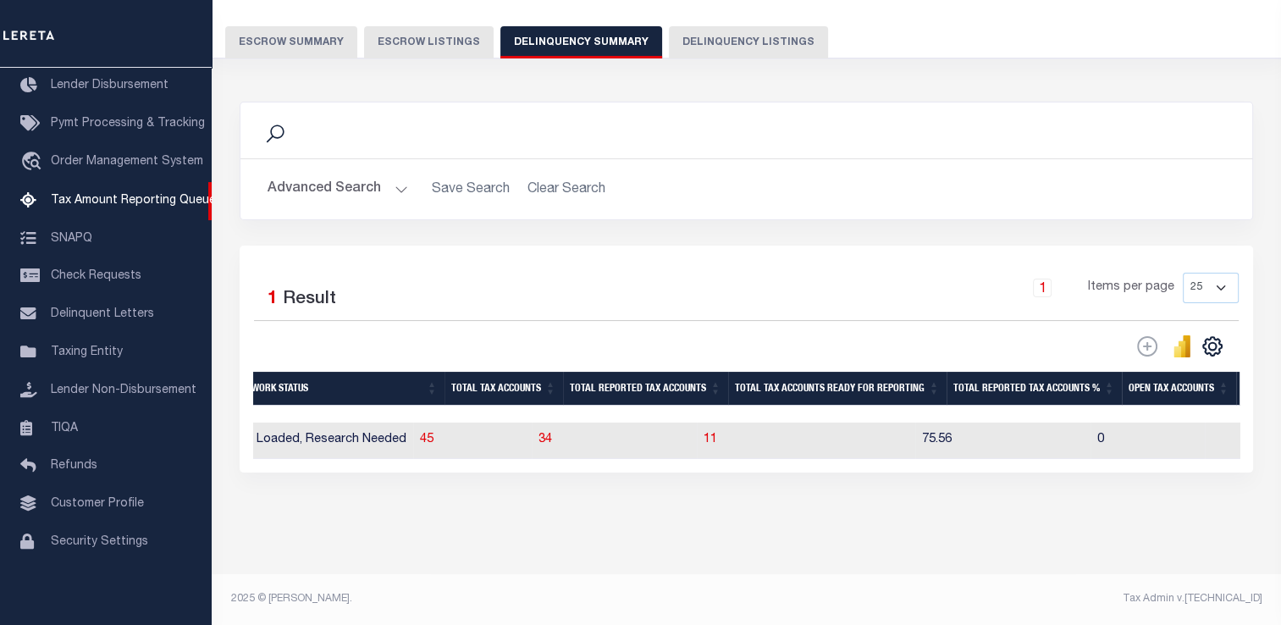
scroll to position [0, 1642]
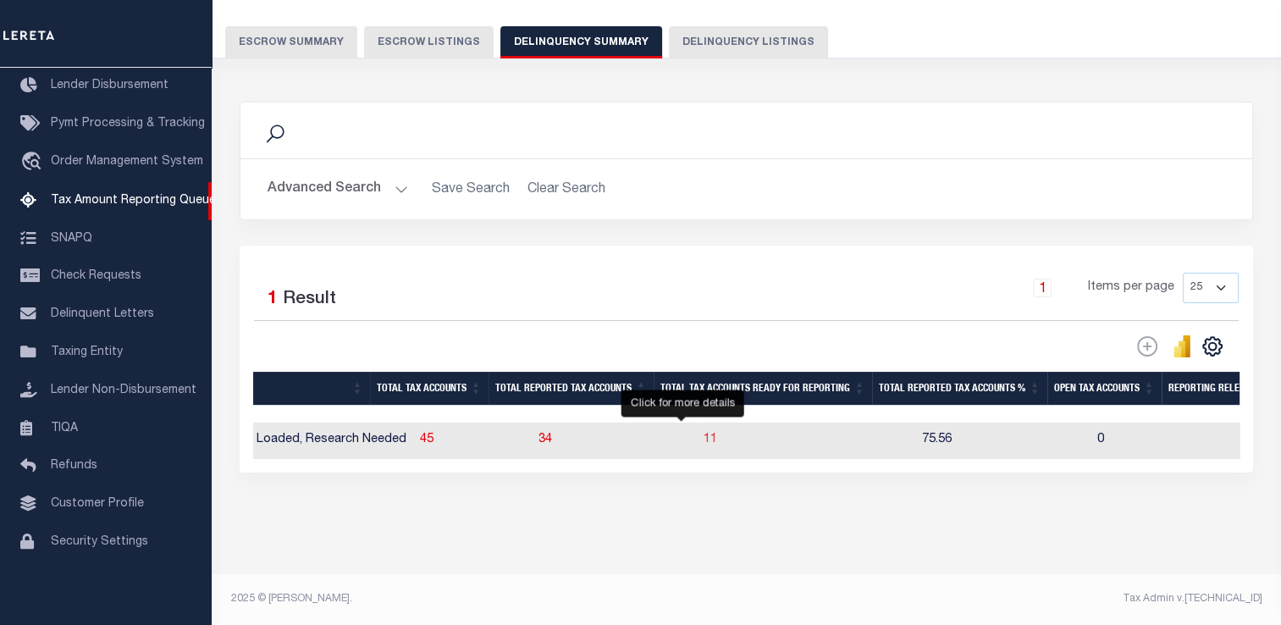
click at [704, 438] on span "11" at bounding box center [711, 439] width 14 height 12
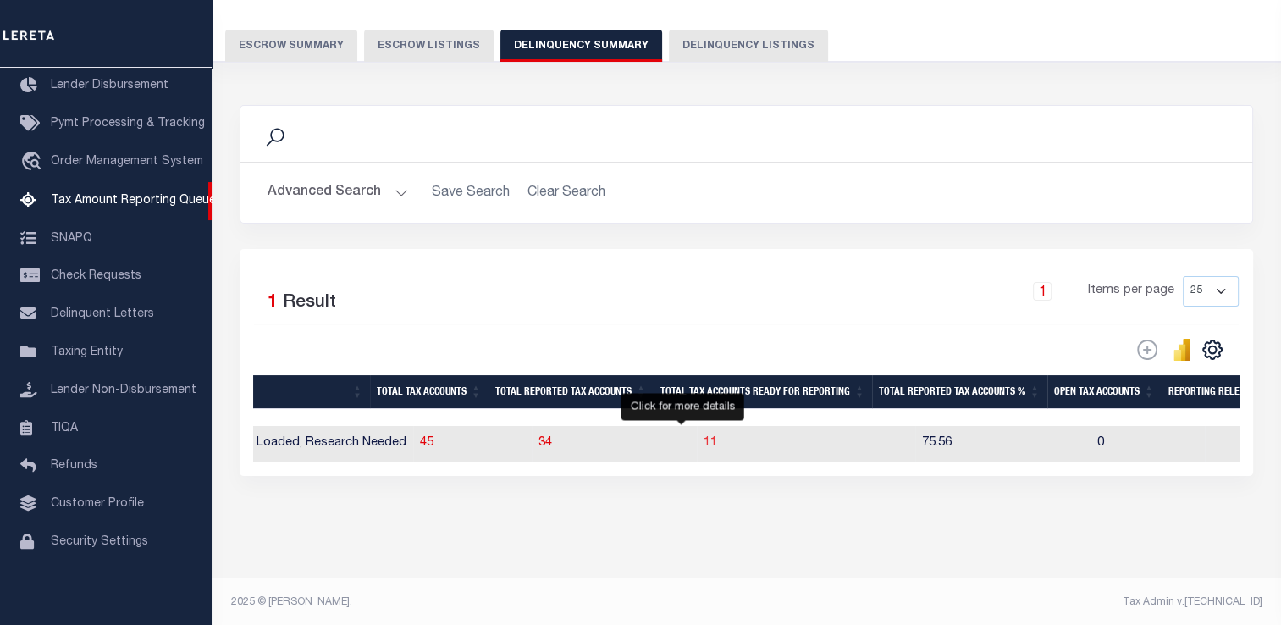
select select "100"
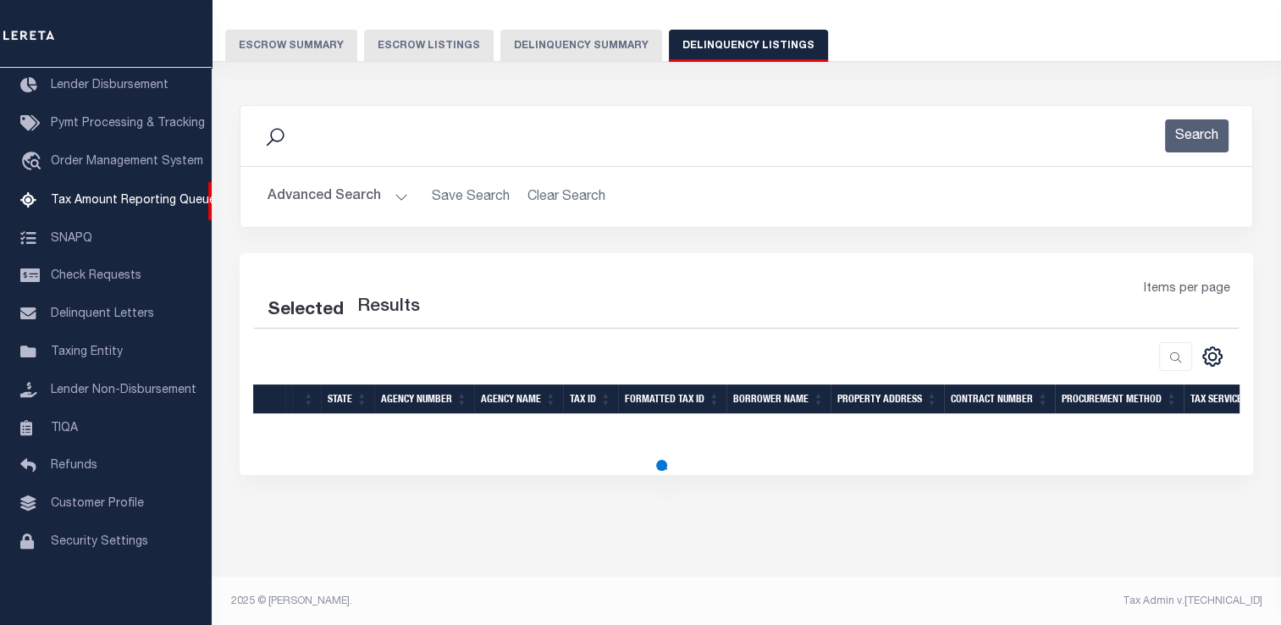
select select "100"
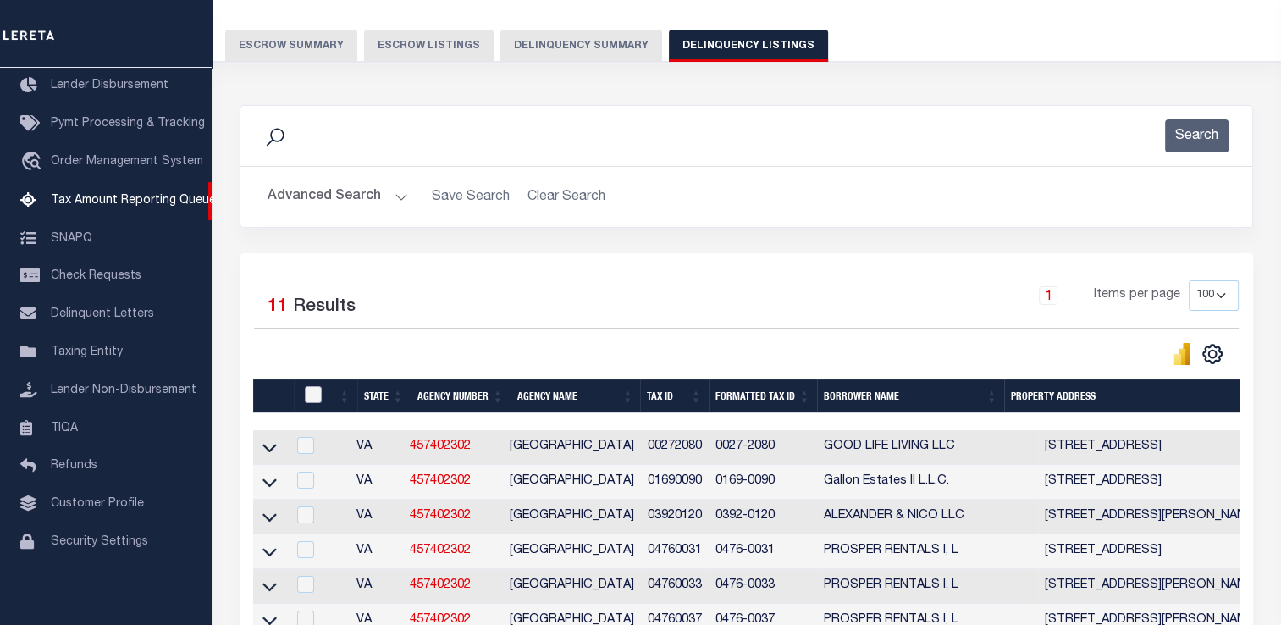
click at [313, 392] on input "checkbox" at bounding box center [313, 394] width 17 height 17
checkbox input "true"
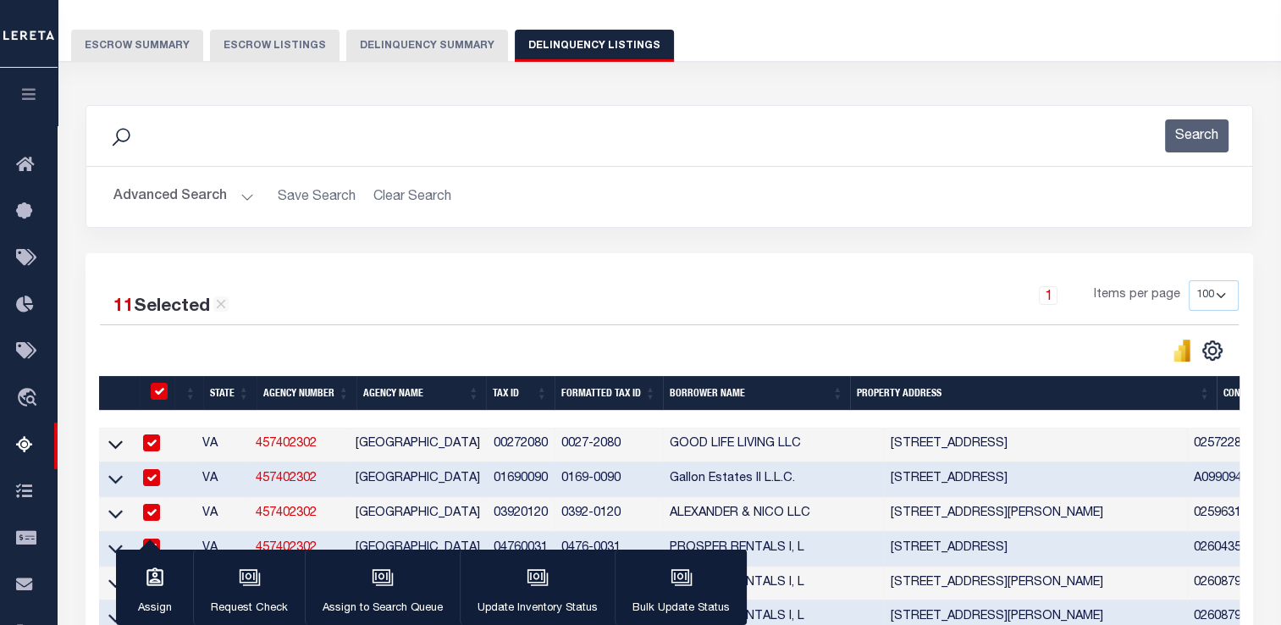
checkbox input "true"
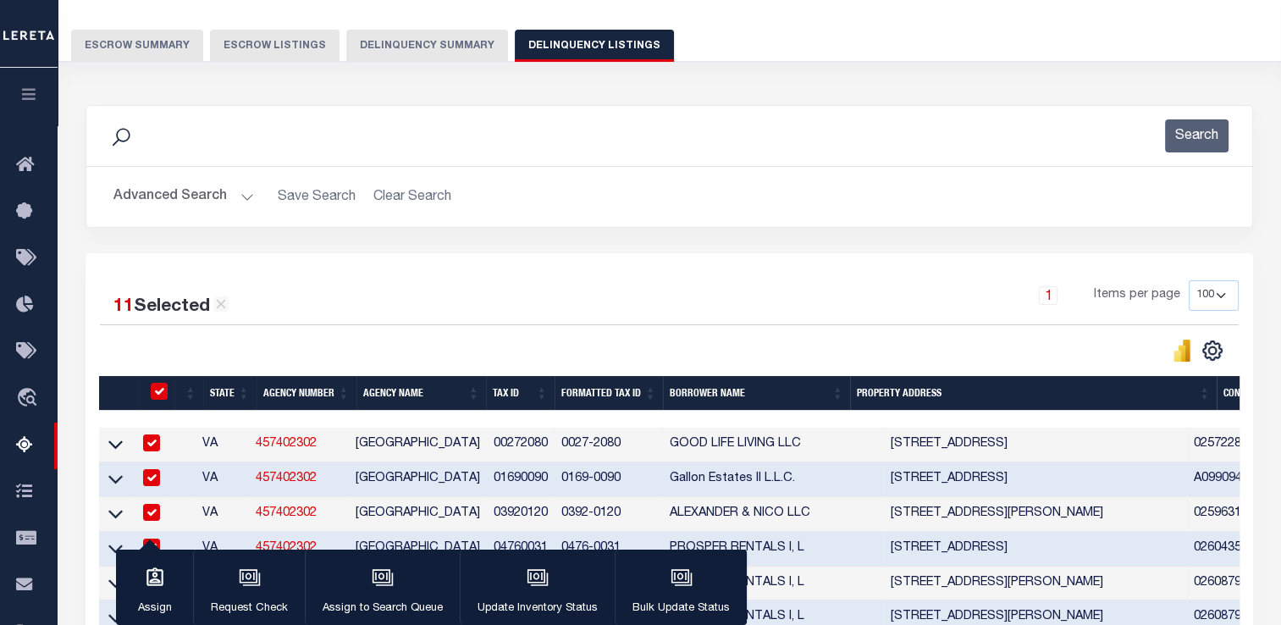
checkbox input "true"
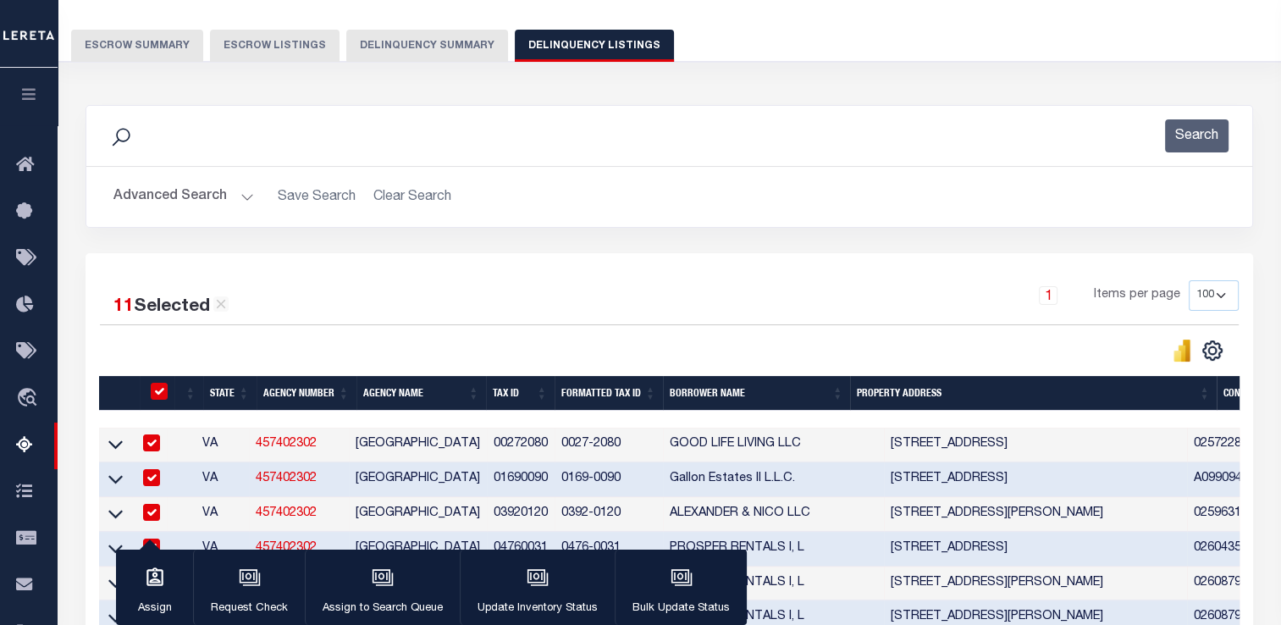
checkbox input "true"
click at [549, 585] on div "button" at bounding box center [537, 579] width 42 height 42
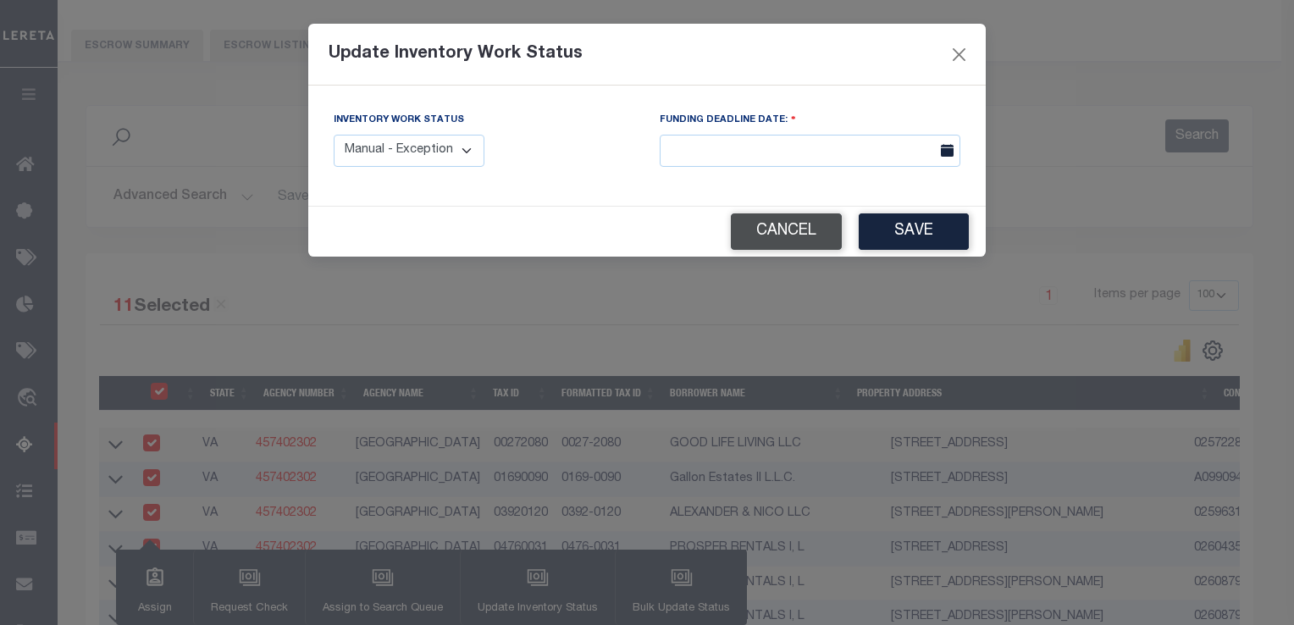
click at [737, 235] on button "Cancel" at bounding box center [786, 231] width 111 height 36
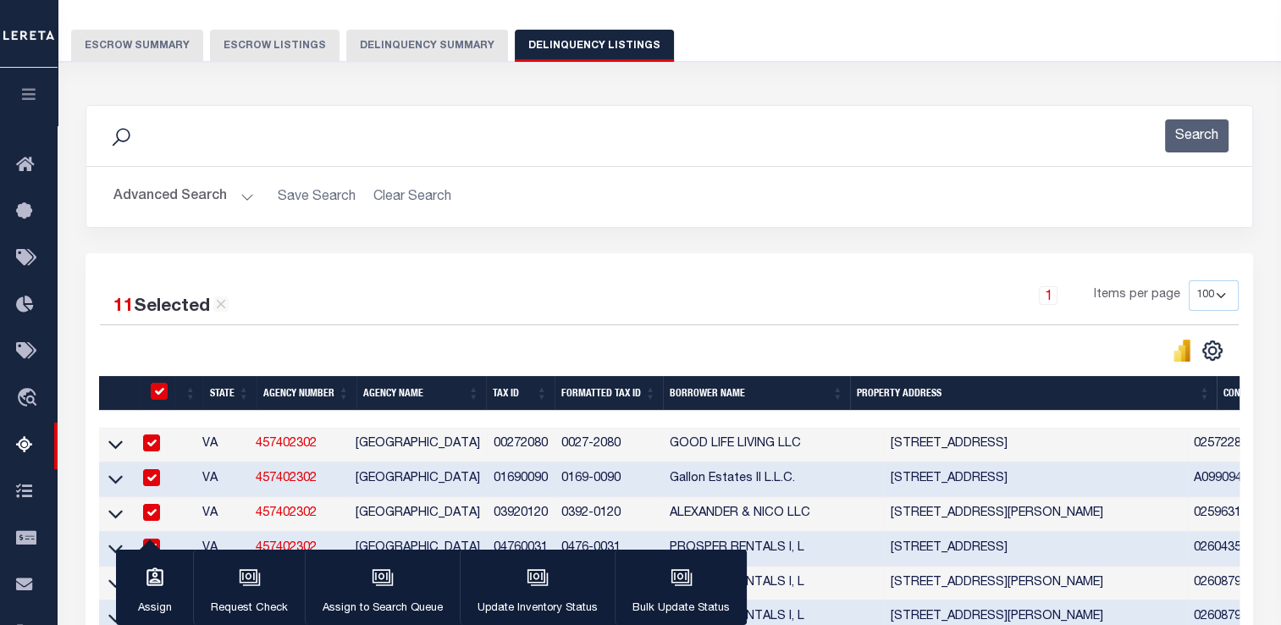
click at [427, 47] on button "Delinquency Summary" at bounding box center [427, 46] width 162 height 32
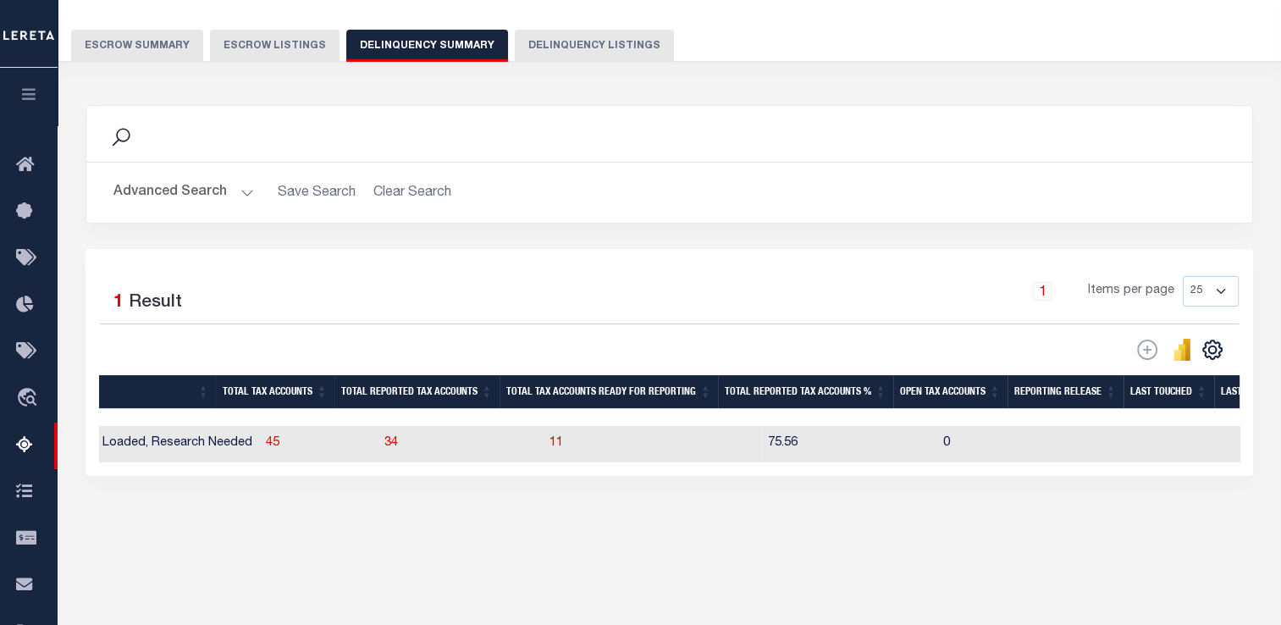
click at [627, 439] on td "11" at bounding box center [652, 444] width 218 height 36
checkbox input "true"
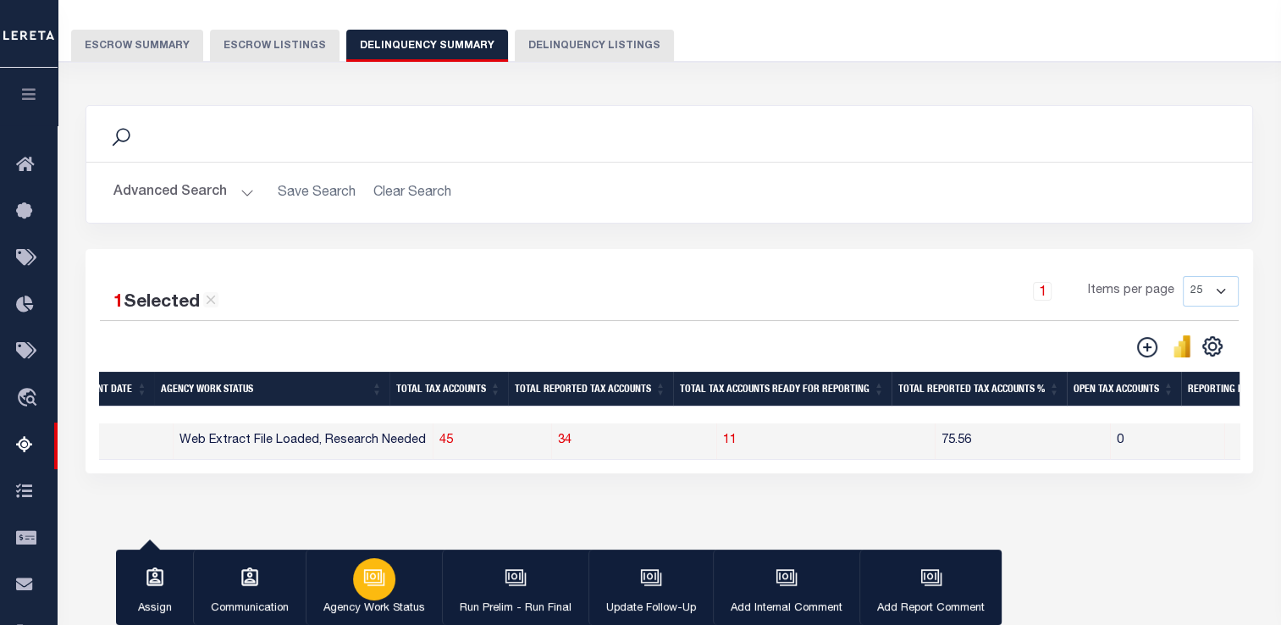
click at [393, 578] on div "button" at bounding box center [374, 579] width 42 height 42
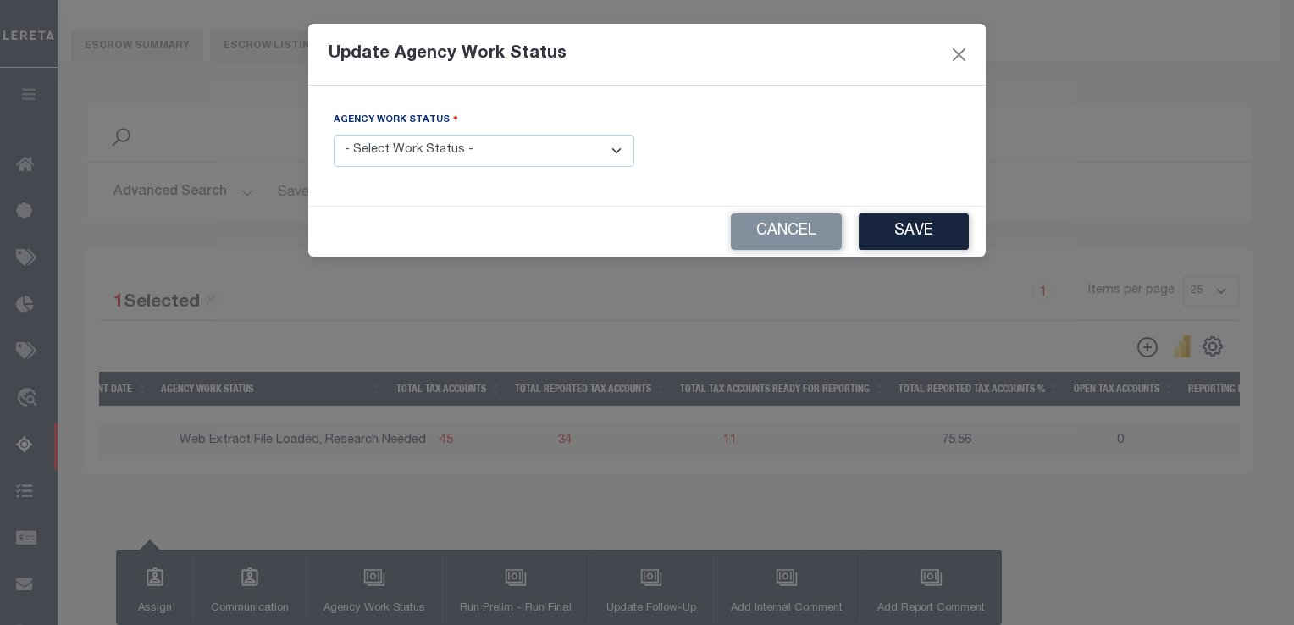
click at [386, 157] on select "- Select Work Status - In Progress Pending Agency Follow-up Pending QC Ready fo…" at bounding box center [484, 151] width 301 height 33
select select "6"
click at [334, 135] on select "- Select Work Status - In Progress Pending Agency Follow-up Pending QC Ready fo…" at bounding box center [484, 151] width 301 height 33
click at [870, 239] on button "Save" at bounding box center [913, 231] width 110 height 36
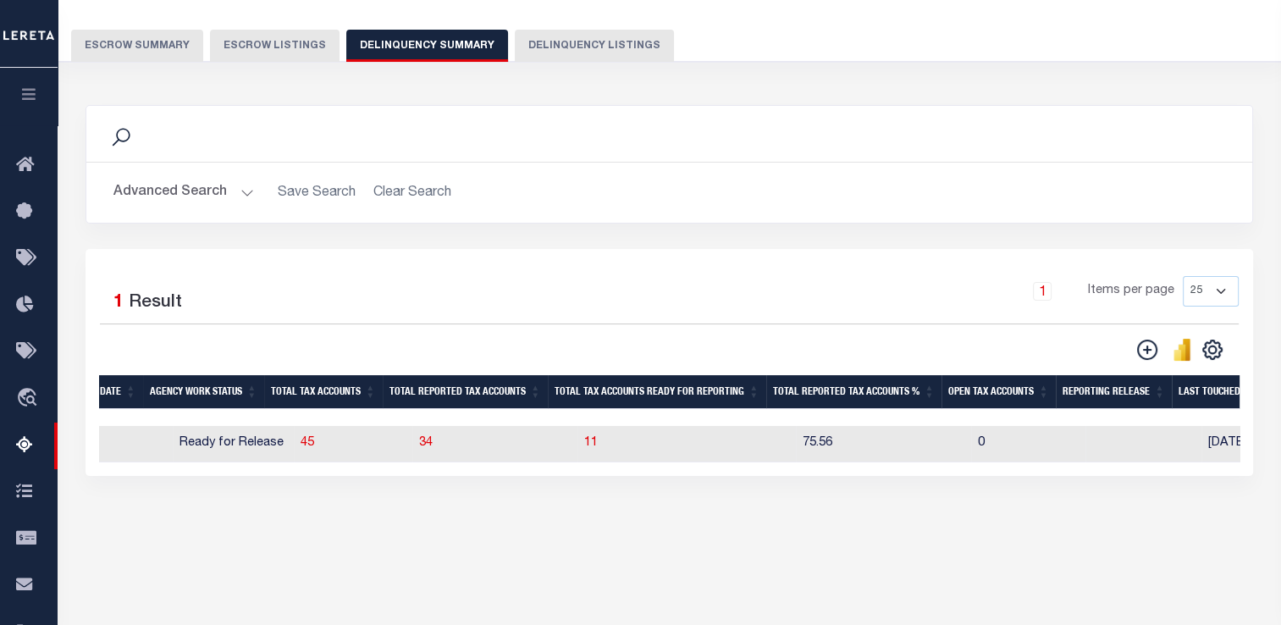
click at [667, 442] on td "11" at bounding box center [686, 444] width 218 height 36
checkbox input "true"
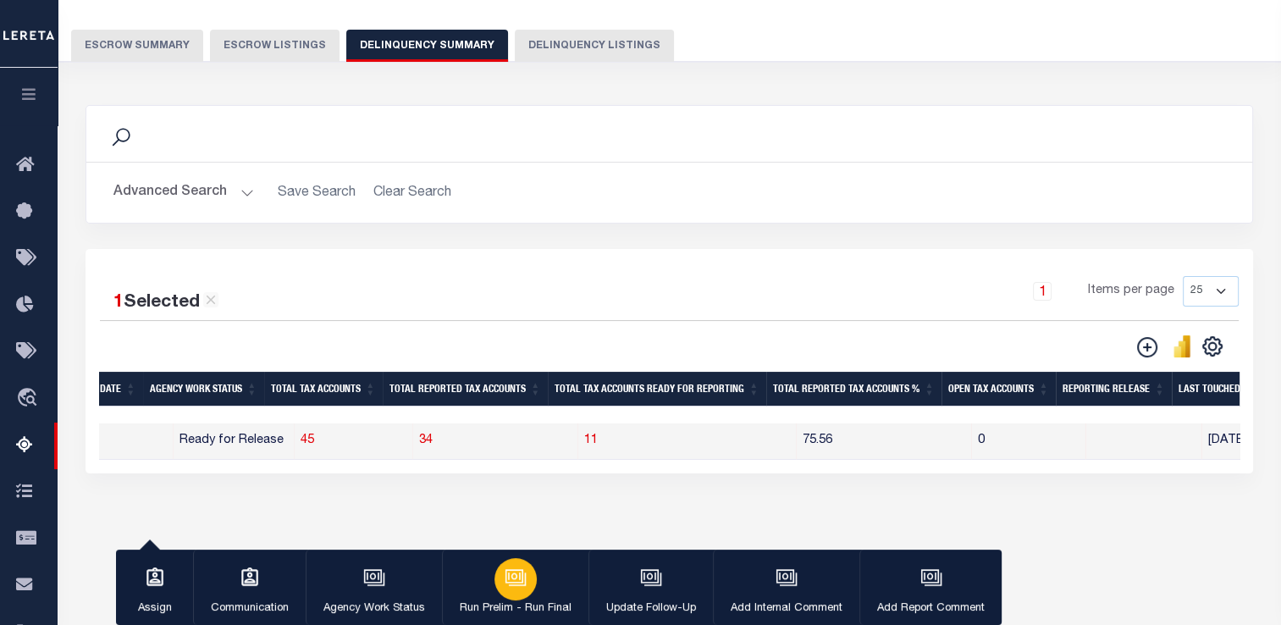
click at [526, 584] on div "button" at bounding box center [515, 579] width 42 height 42
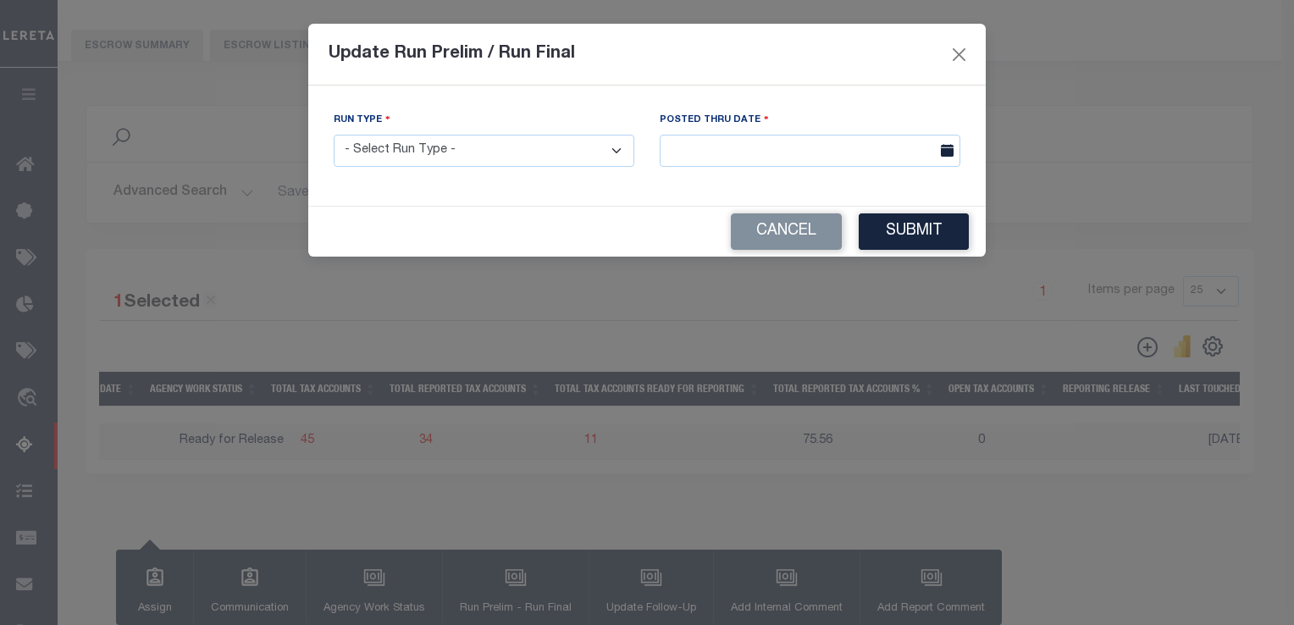
click at [428, 154] on select "- Select Run Type - Prelim Run Final Run" at bounding box center [484, 151] width 301 height 33
select select "F"
click at [334, 135] on select "- Select Run Type - Prelim Run Final Run" at bounding box center [484, 151] width 301 height 33
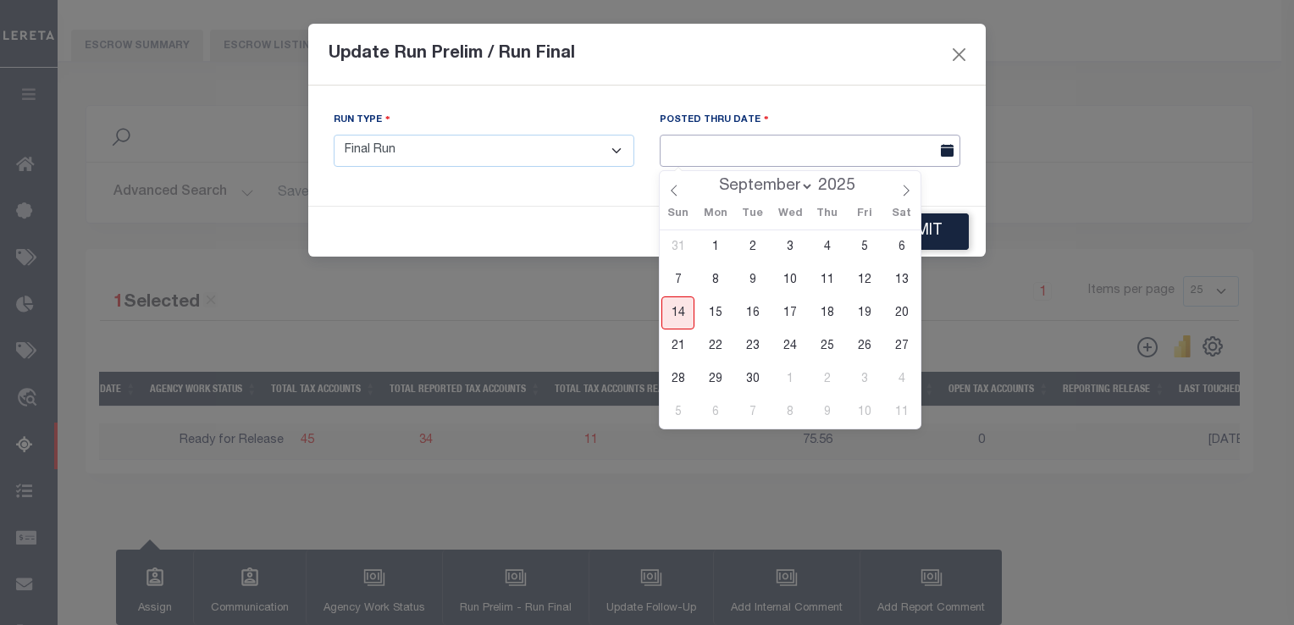
click at [721, 156] on input "text" at bounding box center [809, 151] width 301 height 33
click at [683, 310] on span "14" at bounding box center [677, 312] width 33 height 33
type input "[DATE]"
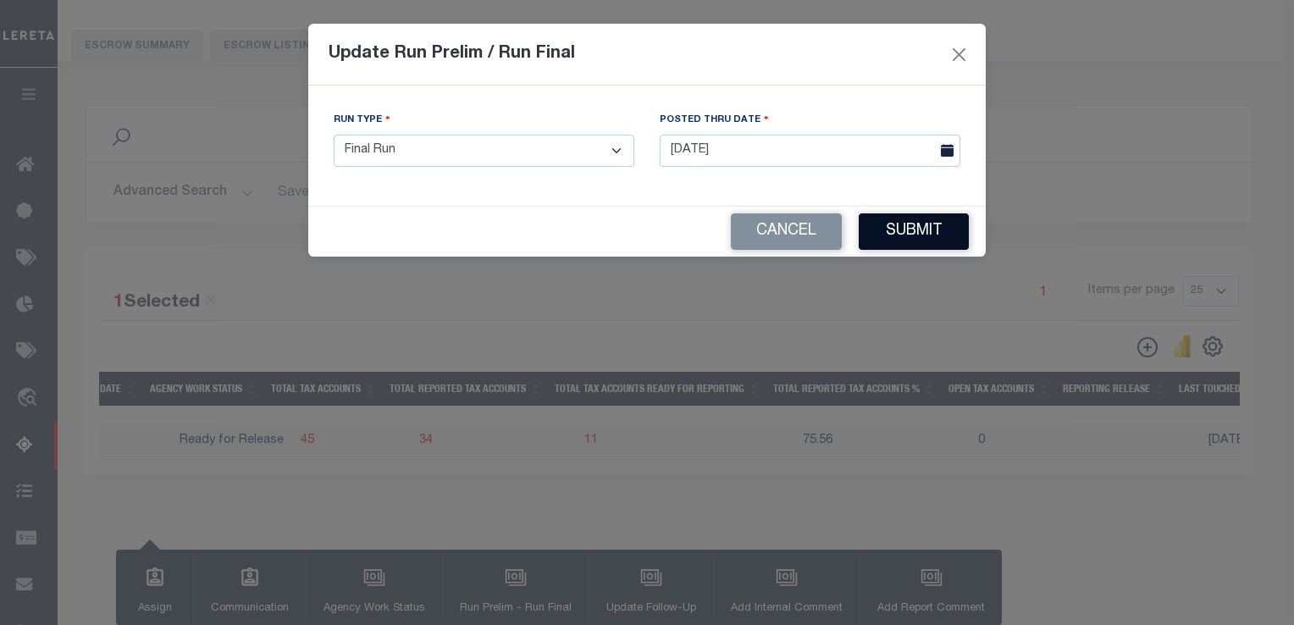
click at [915, 235] on button "Submit" at bounding box center [913, 231] width 110 height 36
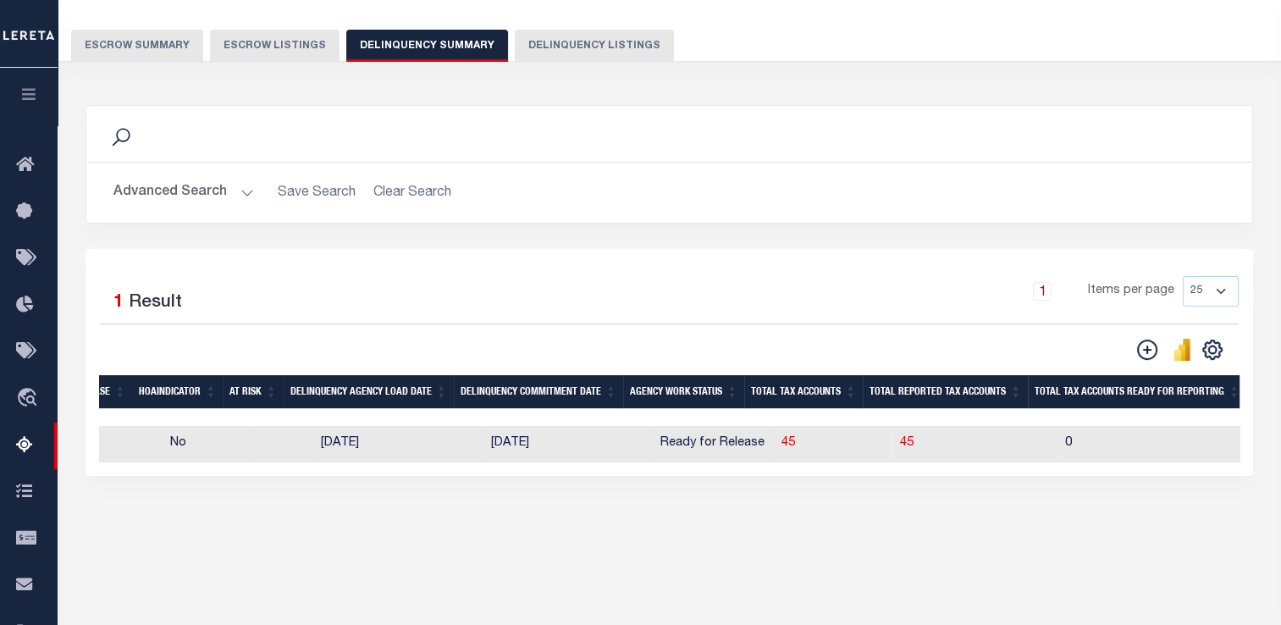
scroll to position [0, 1067]
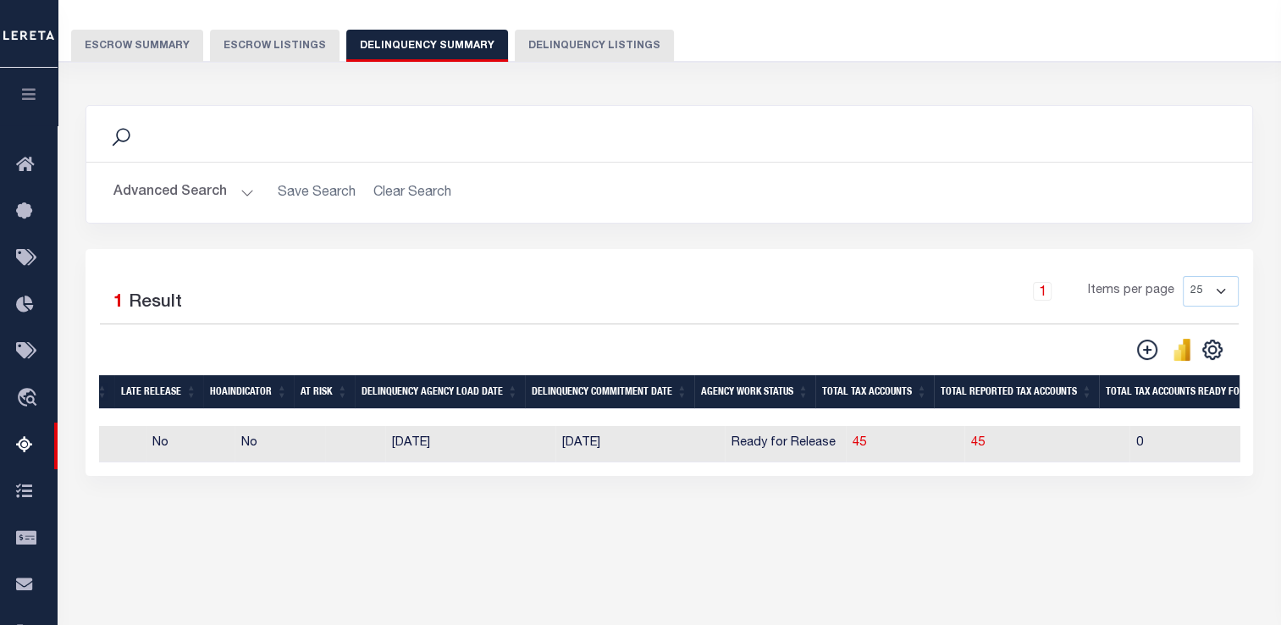
click at [185, 185] on button "Advanced Search" at bounding box center [183, 192] width 141 height 33
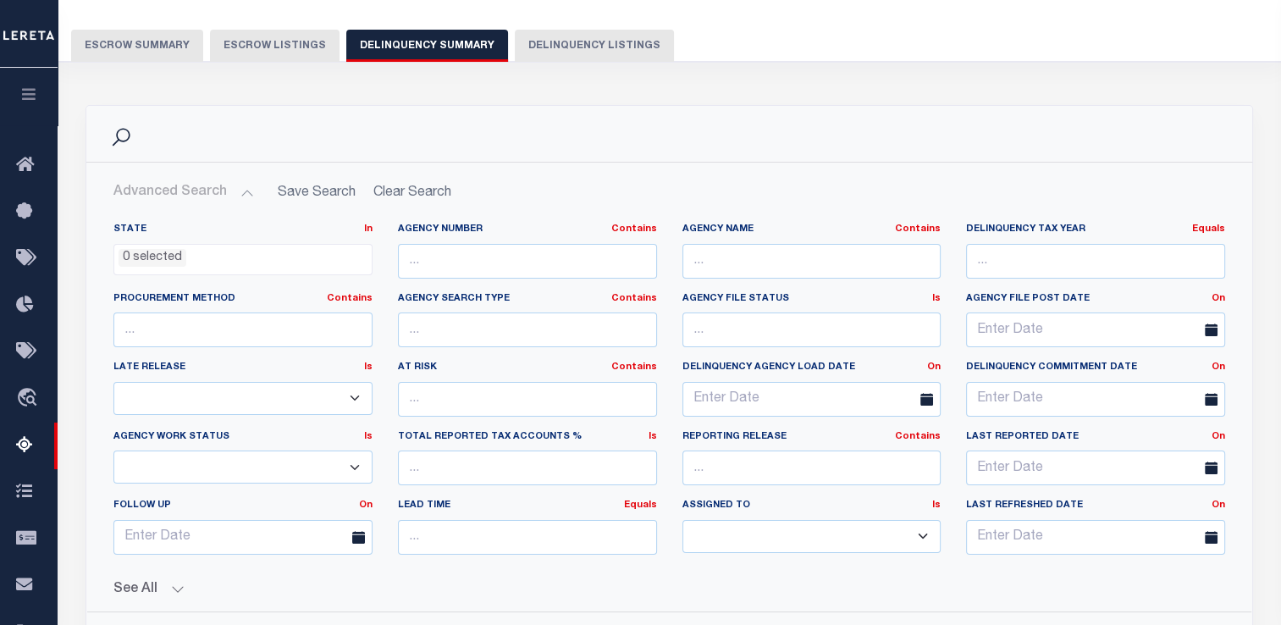
click at [185, 185] on button "Advanced Search" at bounding box center [183, 192] width 141 height 33
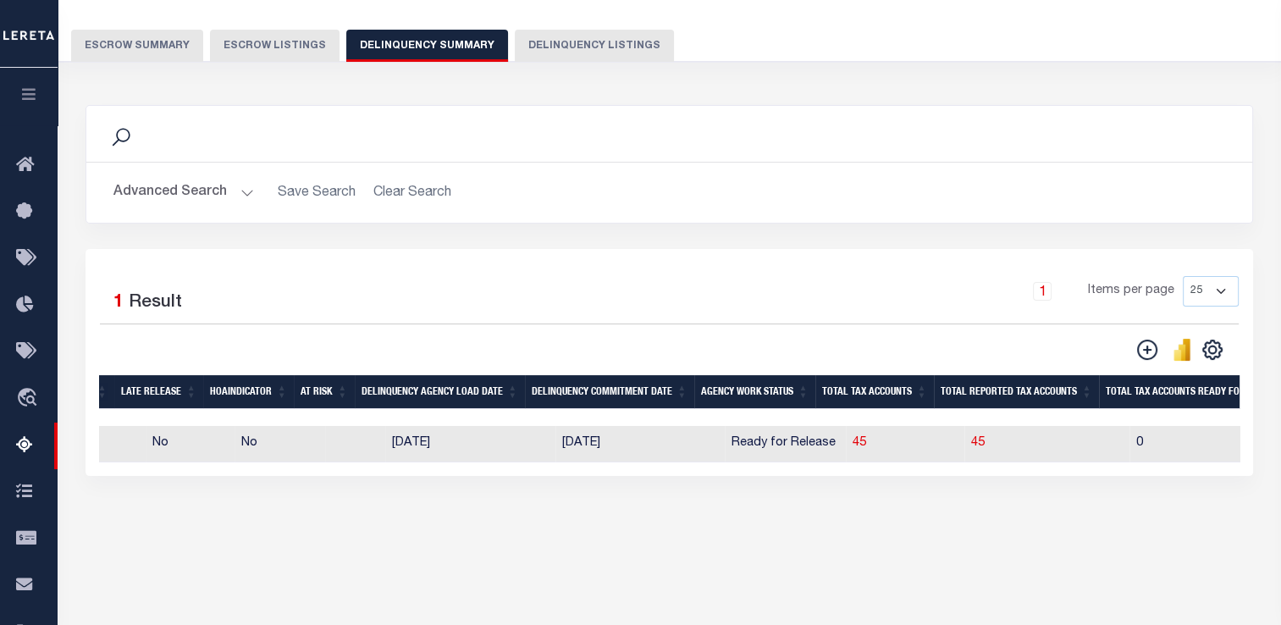
click at [185, 185] on button "Advanced Search" at bounding box center [183, 192] width 141 height 33
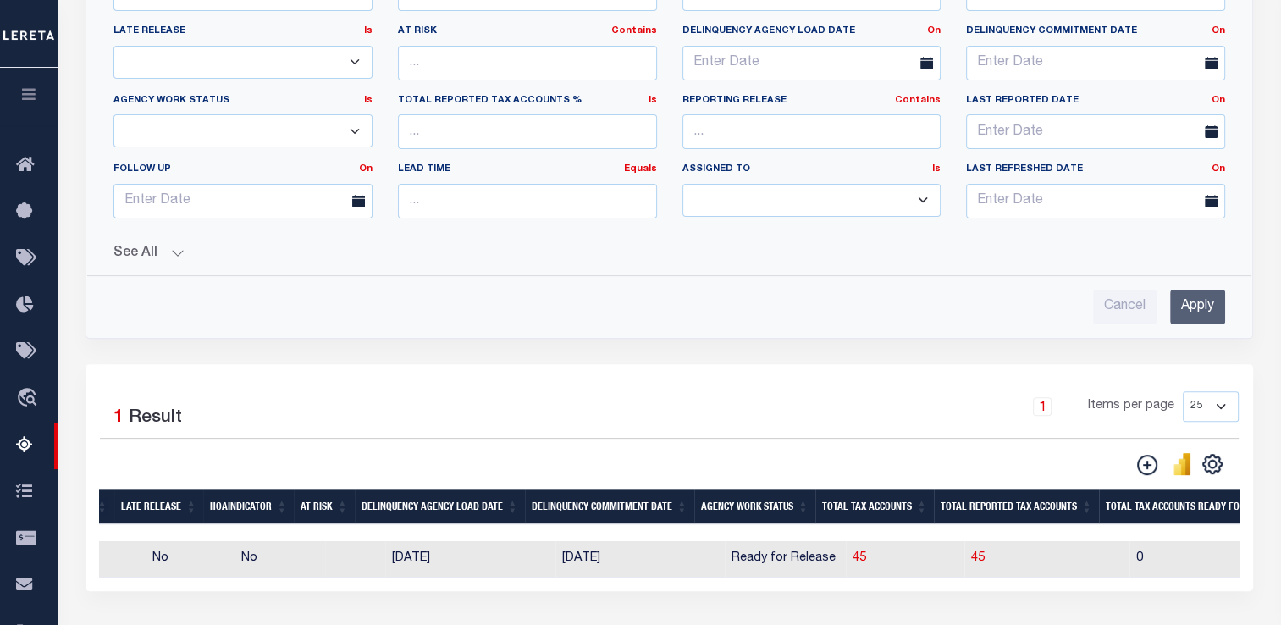
click at [157, 251] on button "See All" at bounding box center [669, 254] width 1112 height 16
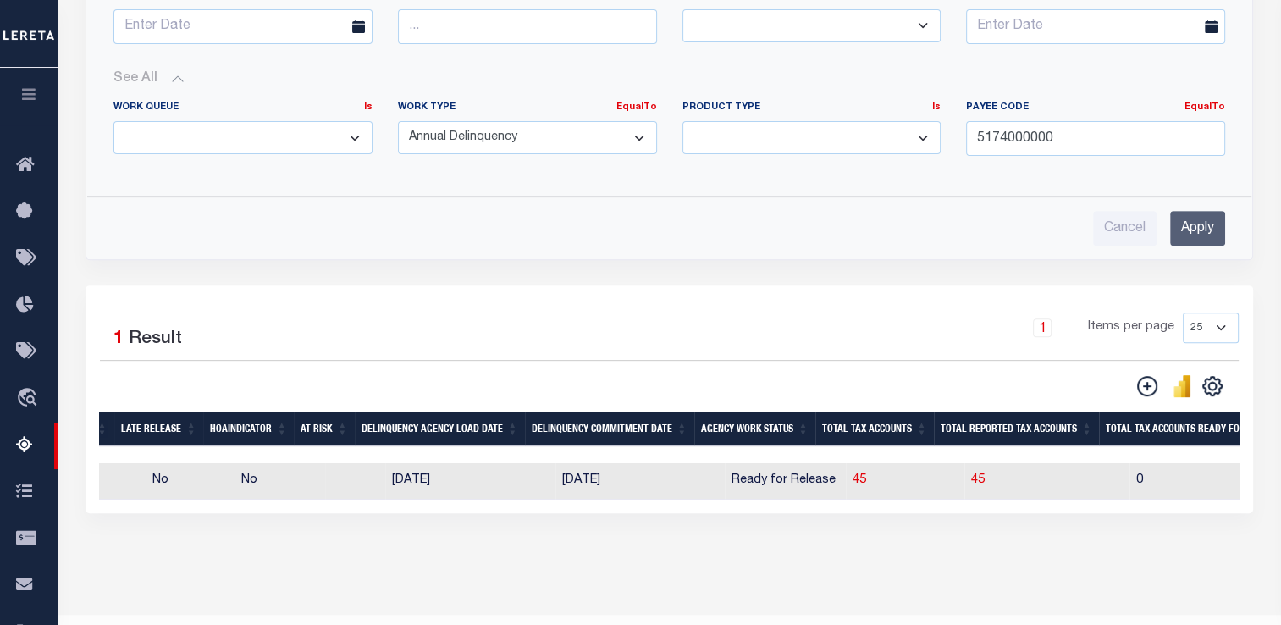
click at [236, 229] on div "Cancel Apply" at bounding box center [669, 228] width 1112 height 35
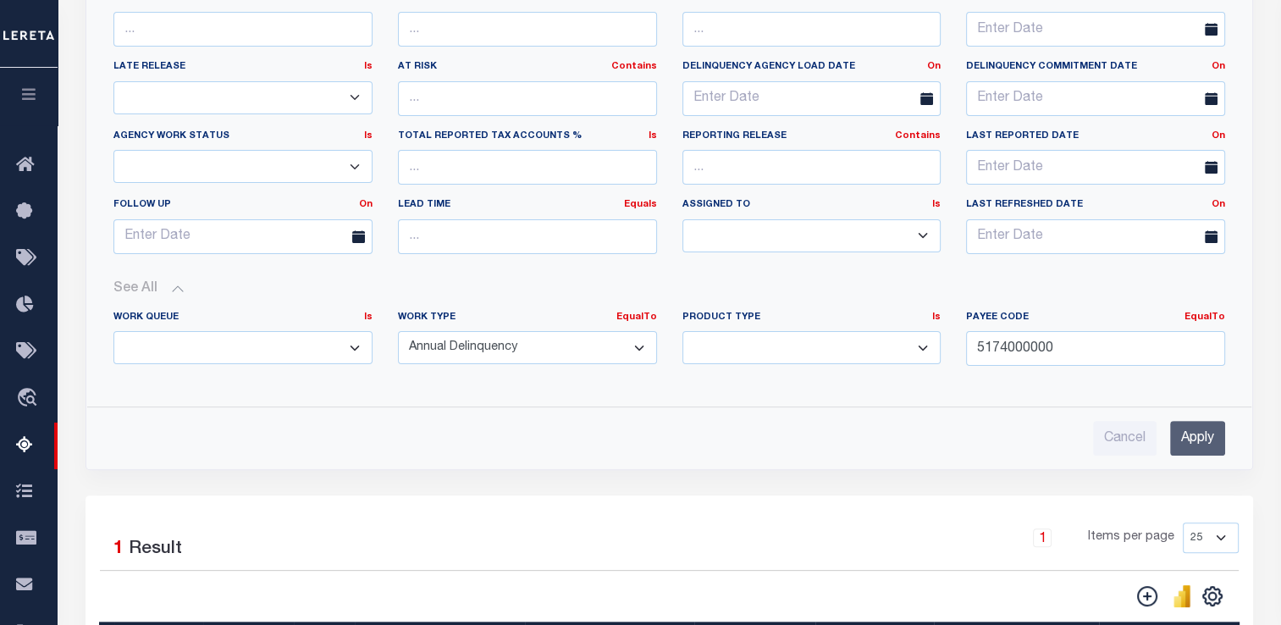
scroll to position [415, 0]
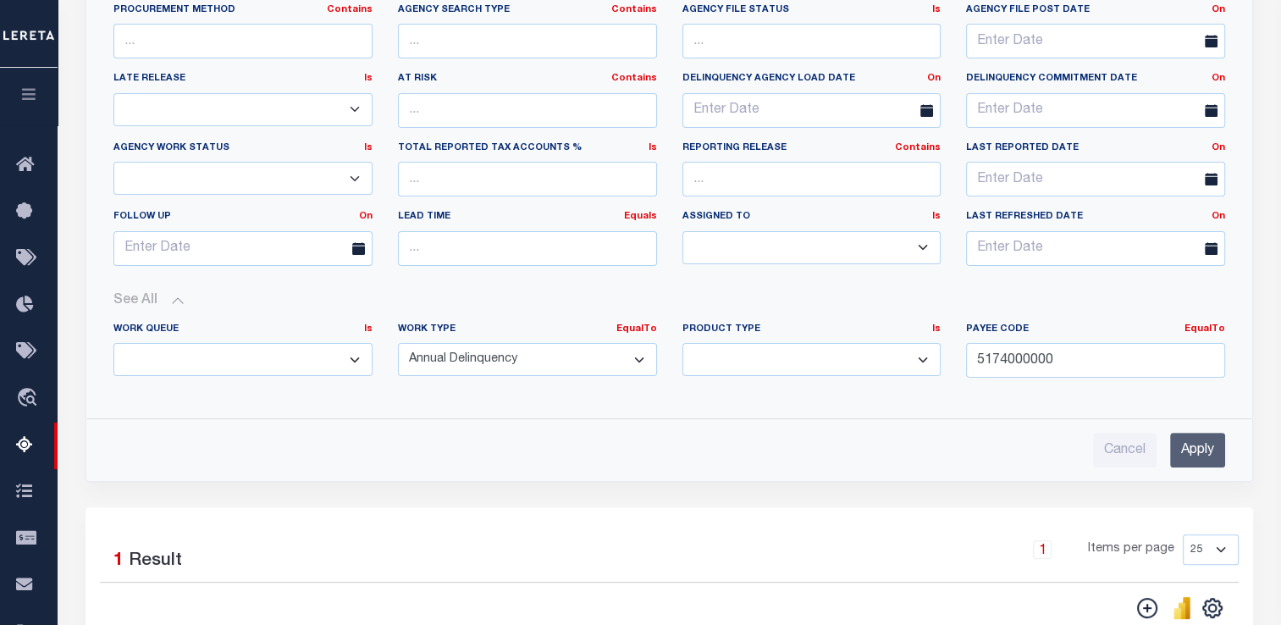
click at [1192, 442] on input "Apply" at bounding box center [1197, 450] width 55 height 35
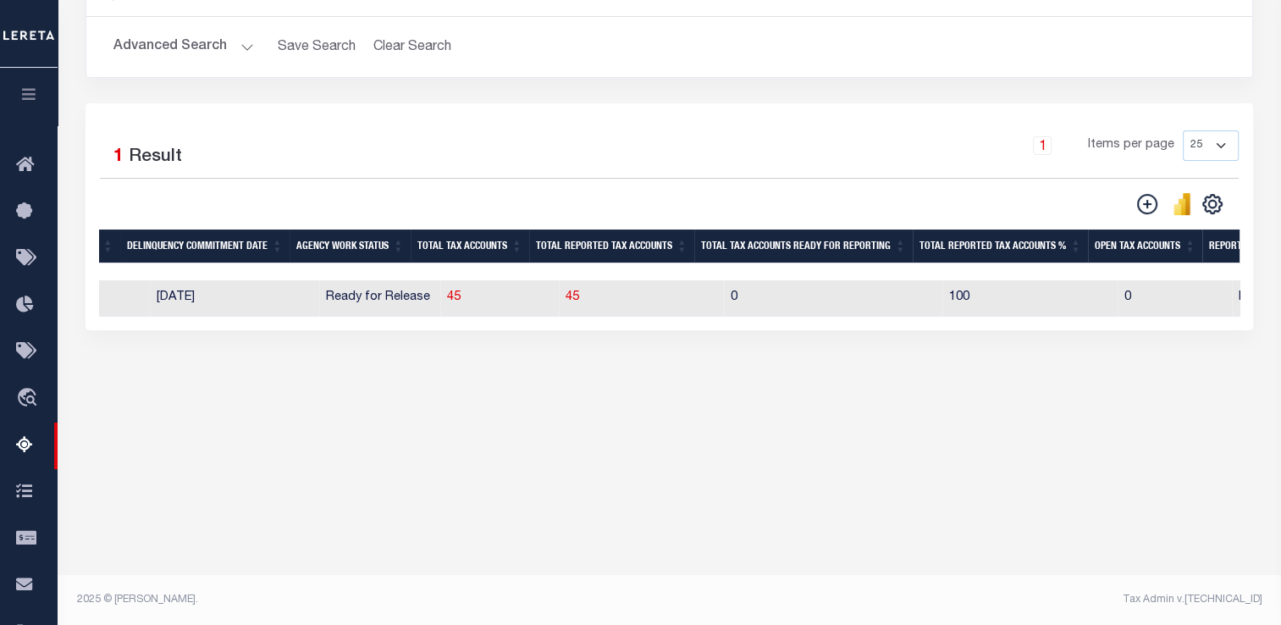
scroll to position [0, 1272]
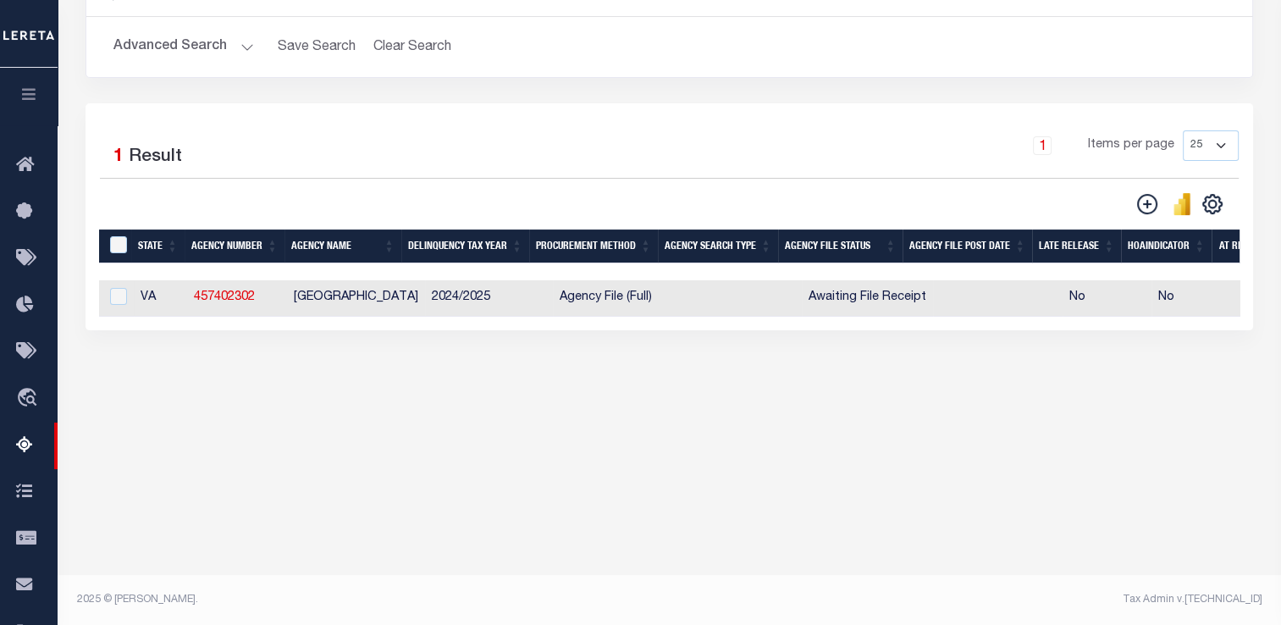
click at [726, 62] on h2 "Advanced Search Save Search Clear Search SummaryGridWrapper_dynamictable_____De…" at bounding box center [669, 46] width 1139 height 33
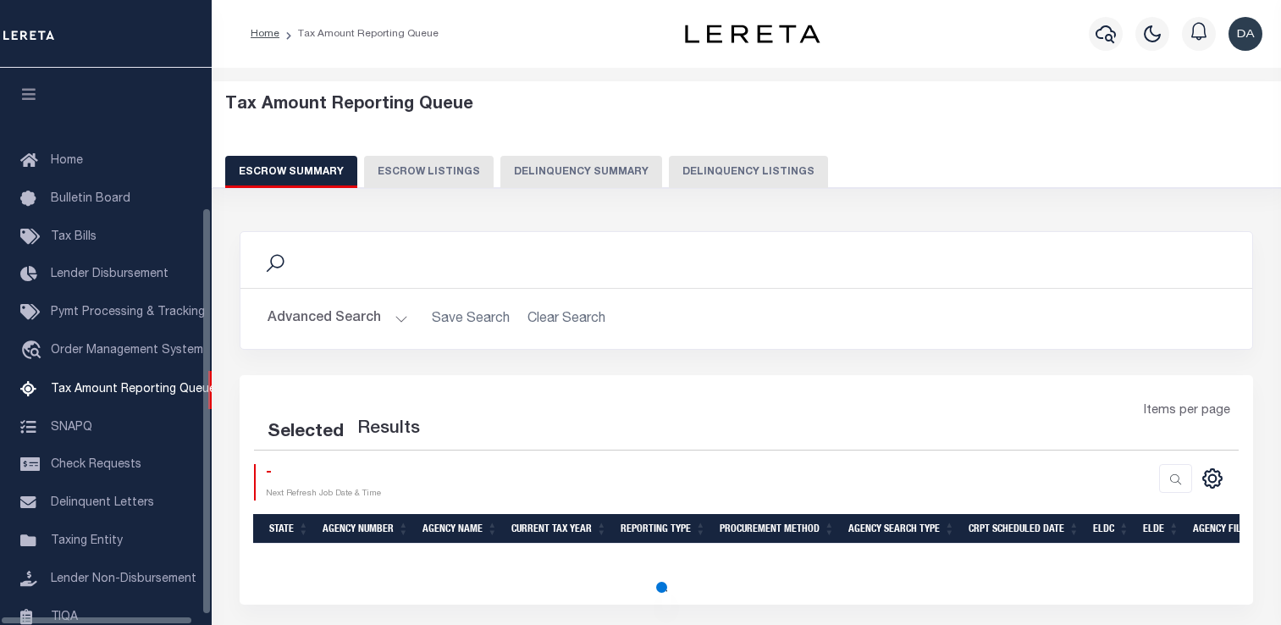
select select "100"
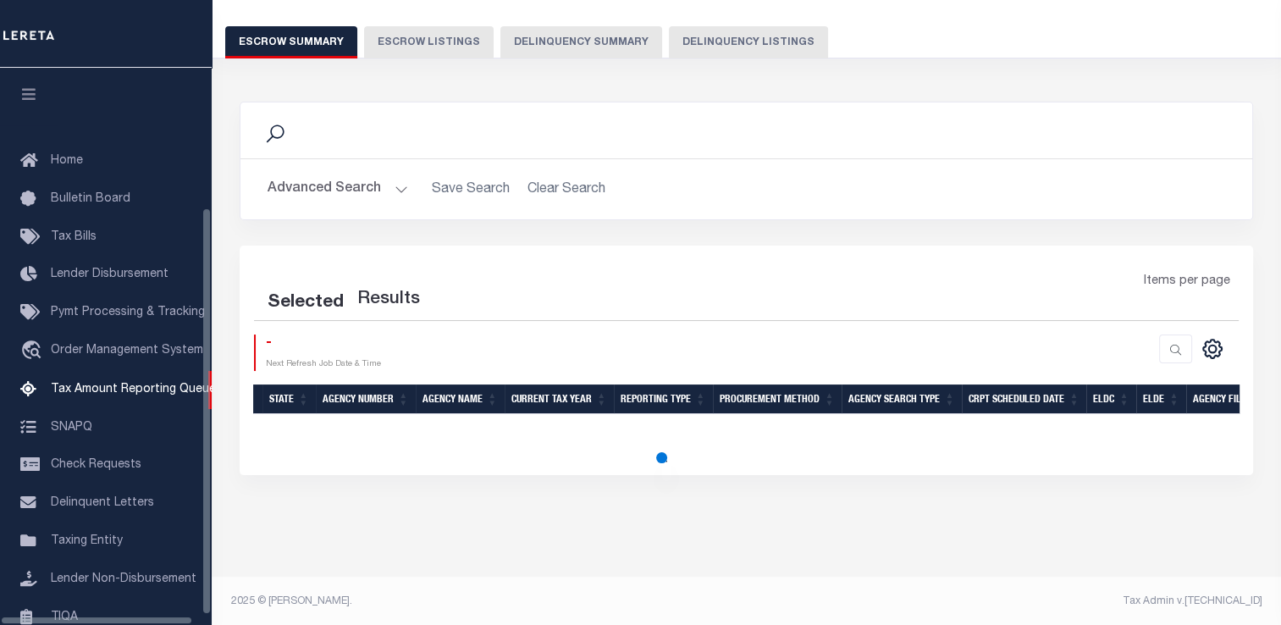
scroll to position [202, 0]
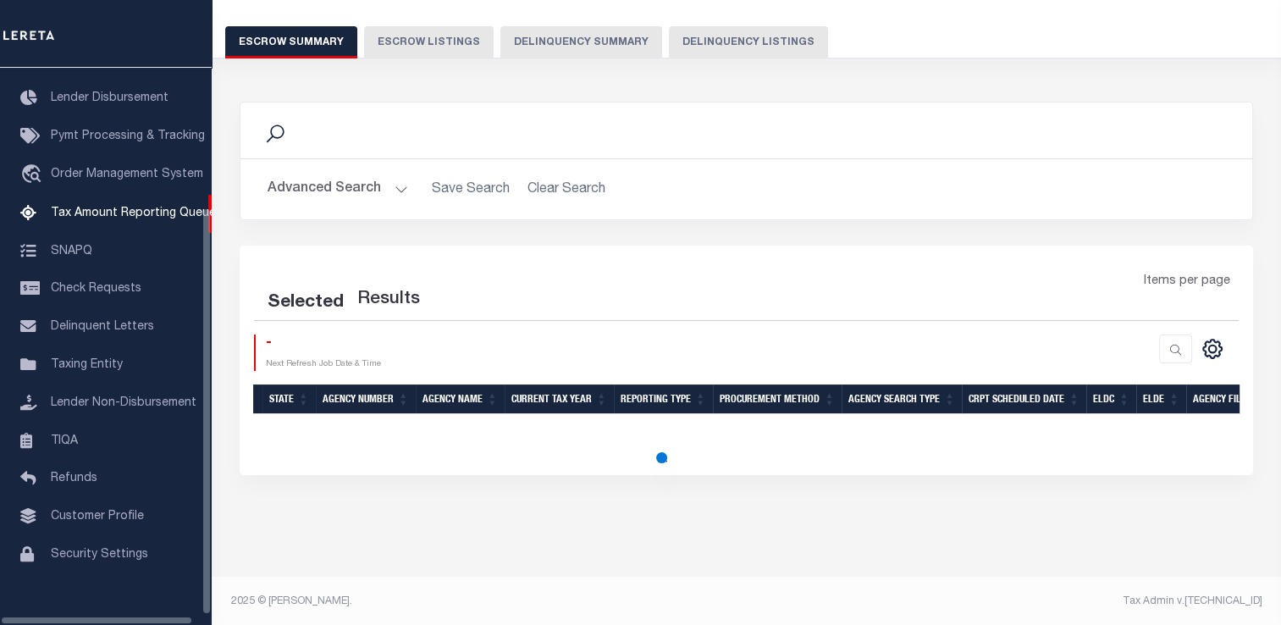
select select "100"
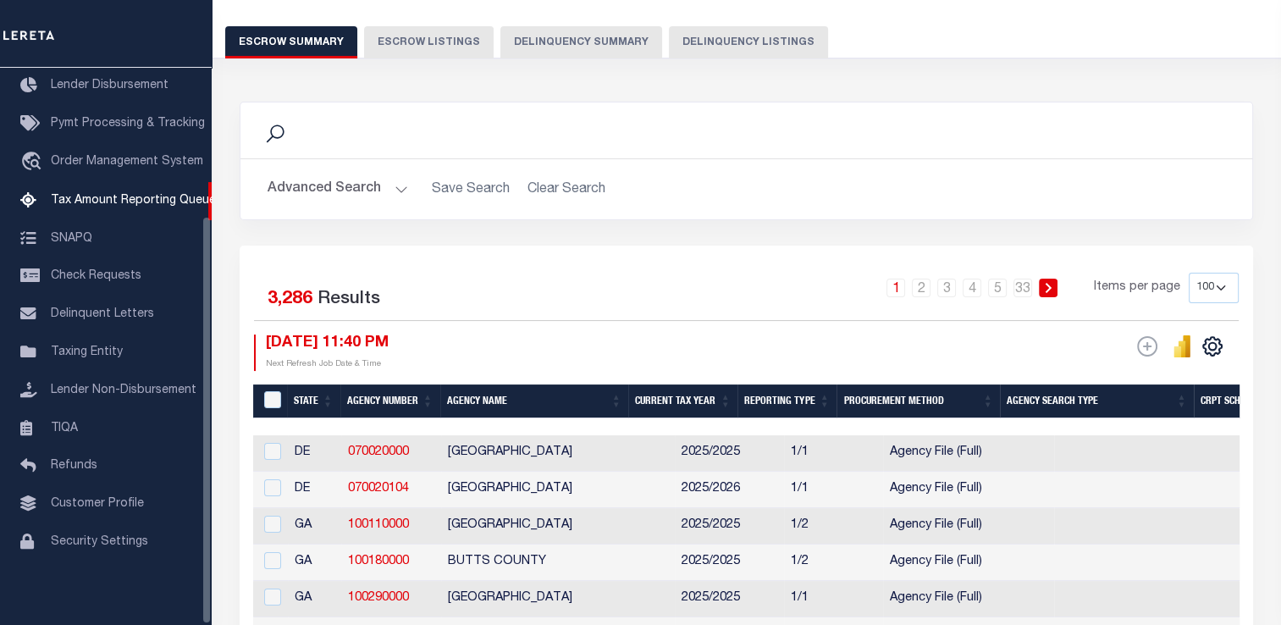
scroll to position [130, 0]
click at [552, 49] on button "Delinquency Summary" at bounding box center [581, 42] width 162 height 32
select select
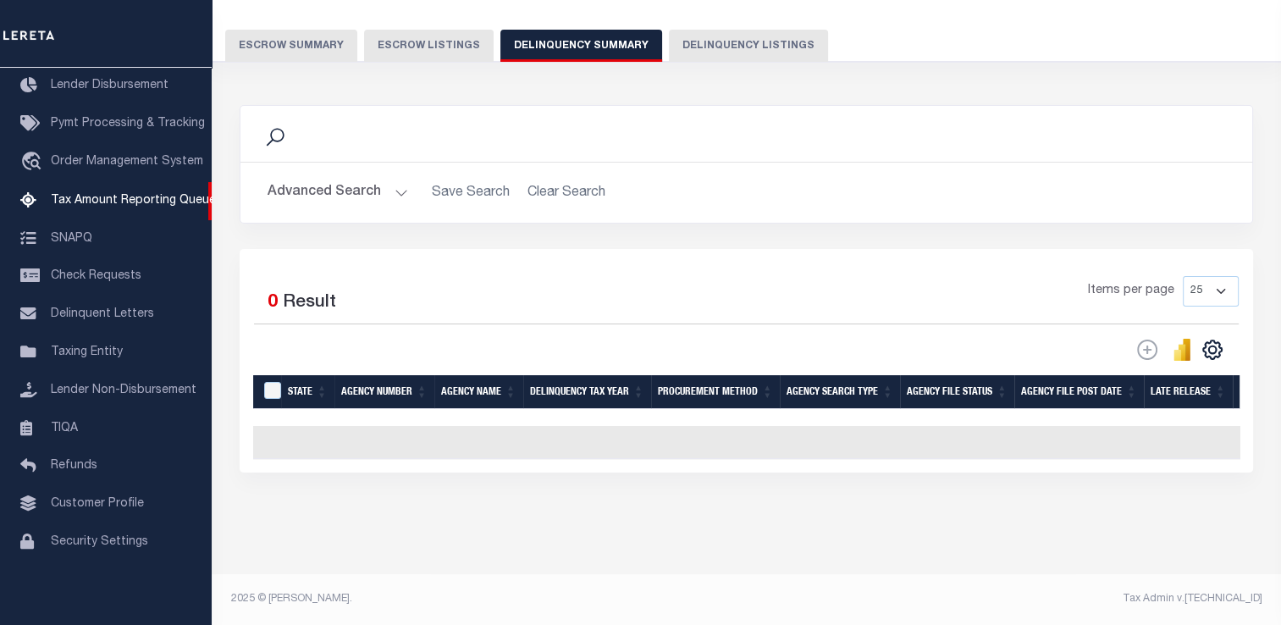
click at [369, 189] on button "Advanced Search" at bounding box center [338, 192] width 141 height 33
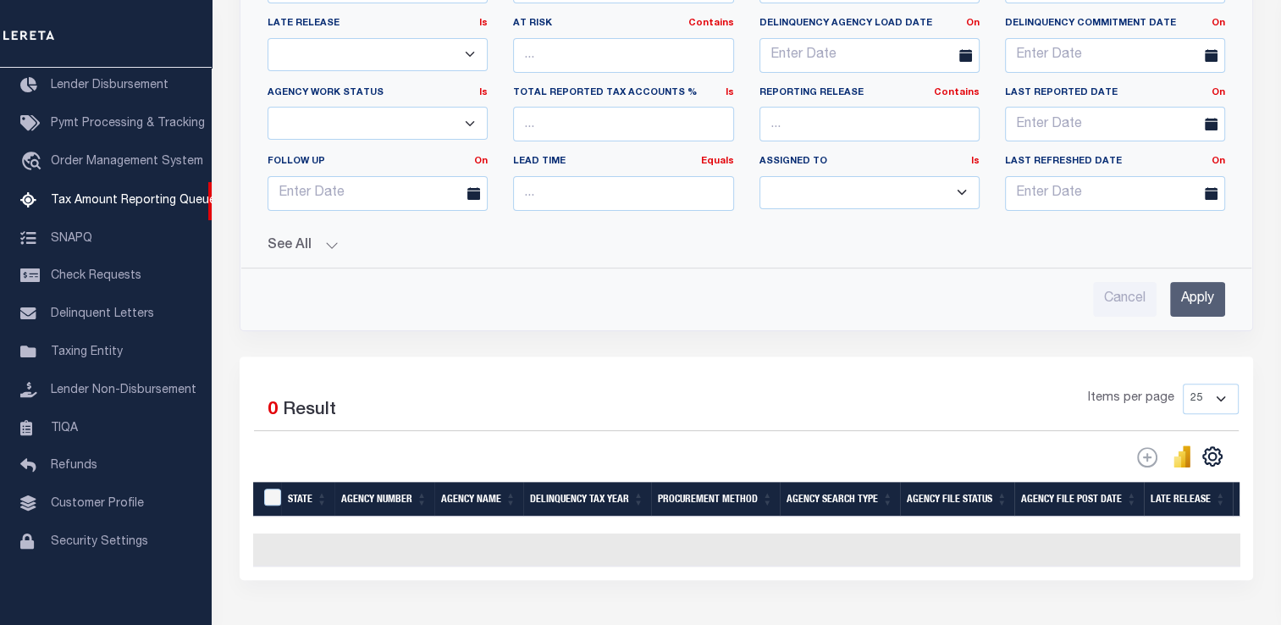
scroll to position [494, 0]
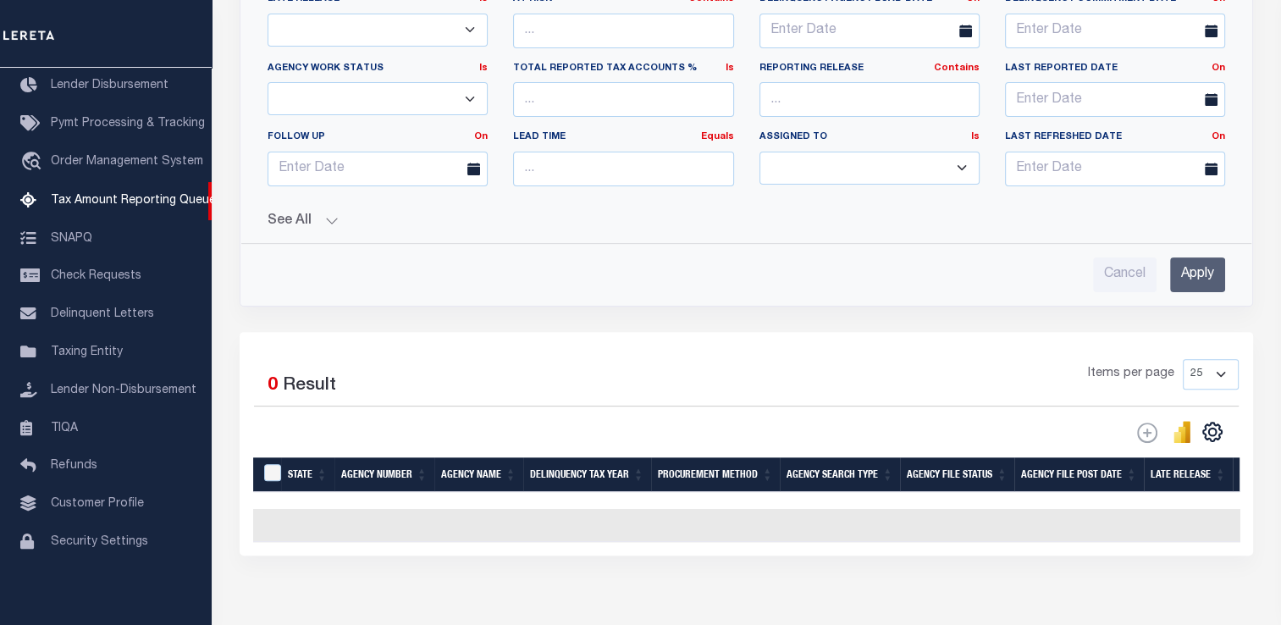
click at [318, 218] on button "See All" at bounding box center [746, 221] width 957 height 16
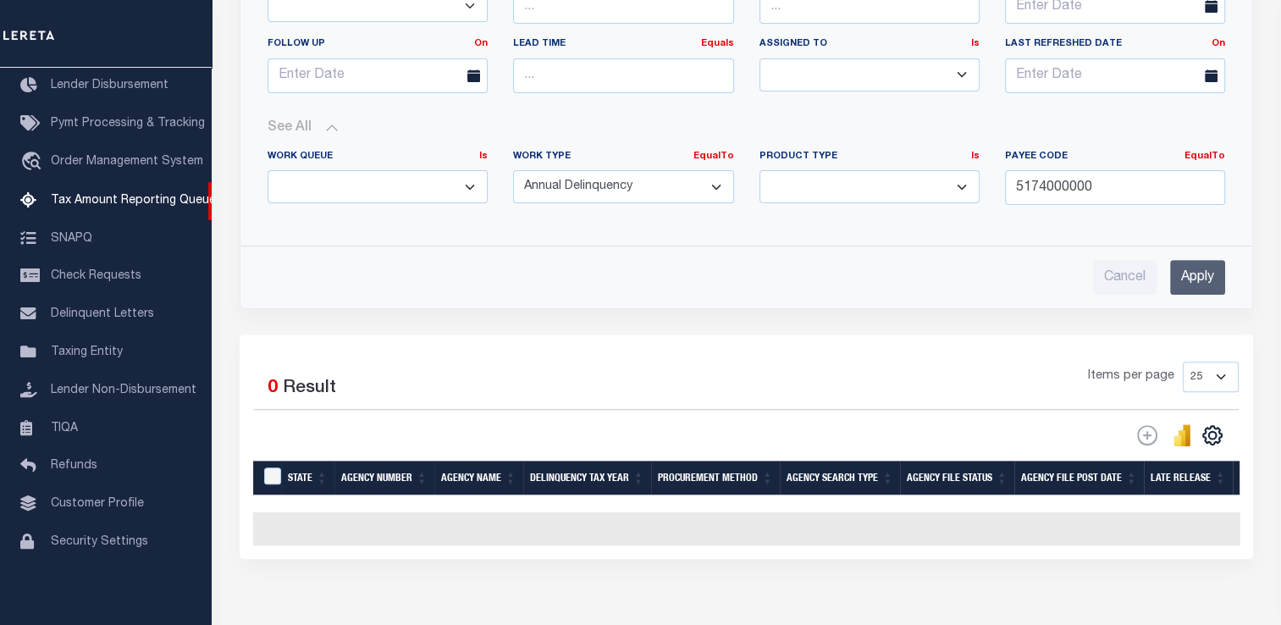
scroll to position [607, 0]
